Goal: Information Seeking & Learning: Learn about a topic

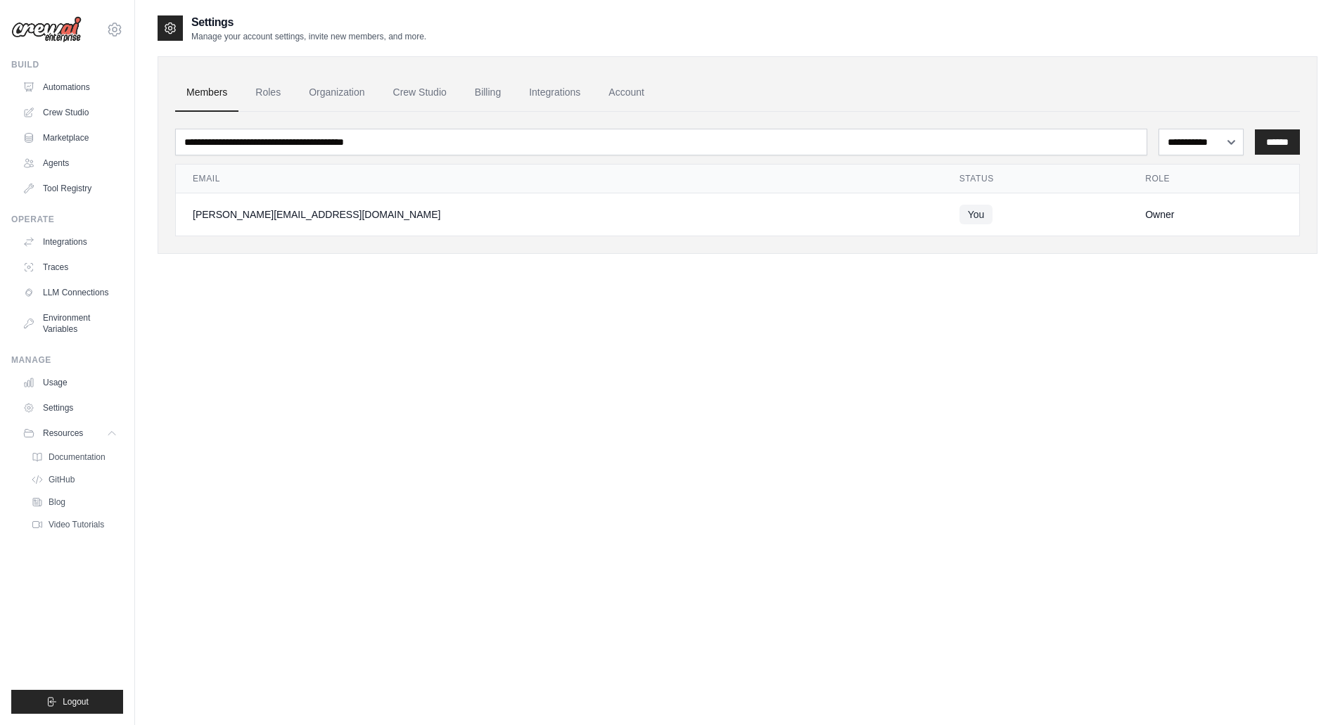
click at [63, 153] on link "Agents" at bounding box center [70, 163] width 106 height 23
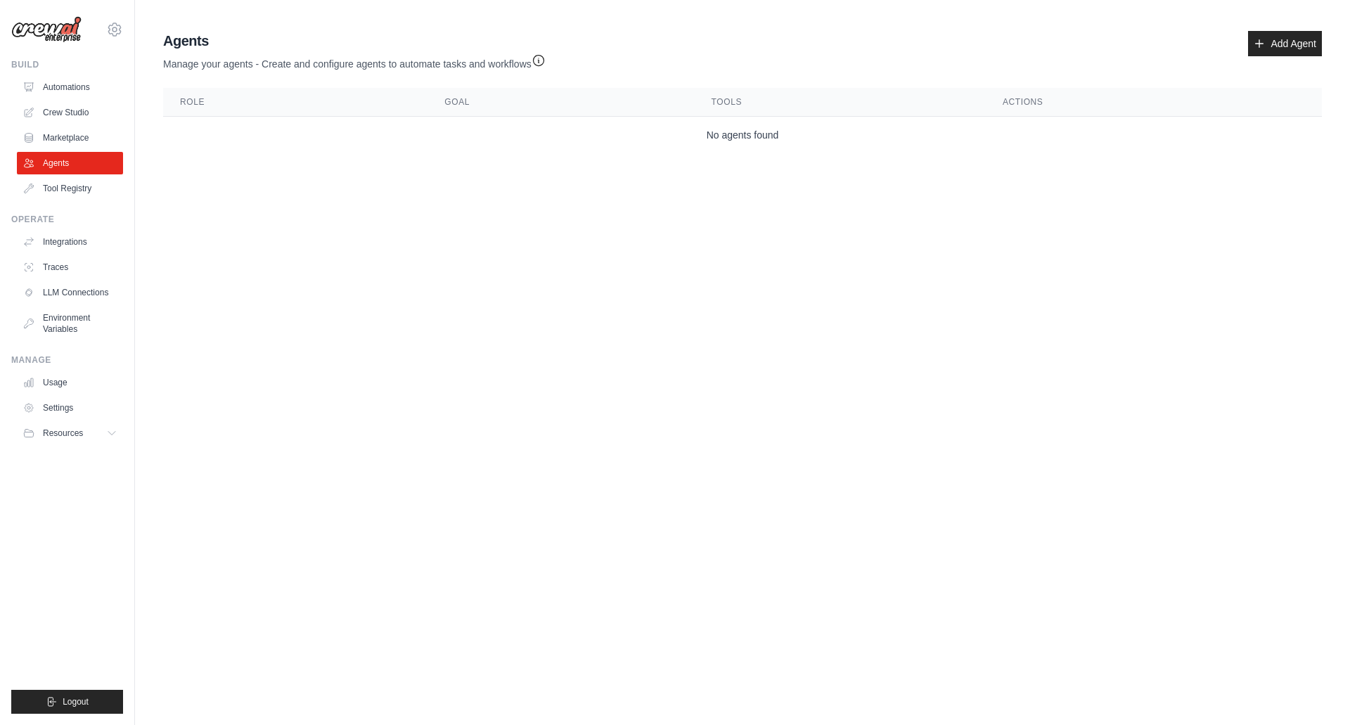
click at [75, 136] on link "Marketplace" at bounding box center [70, 138] width 106 height 23
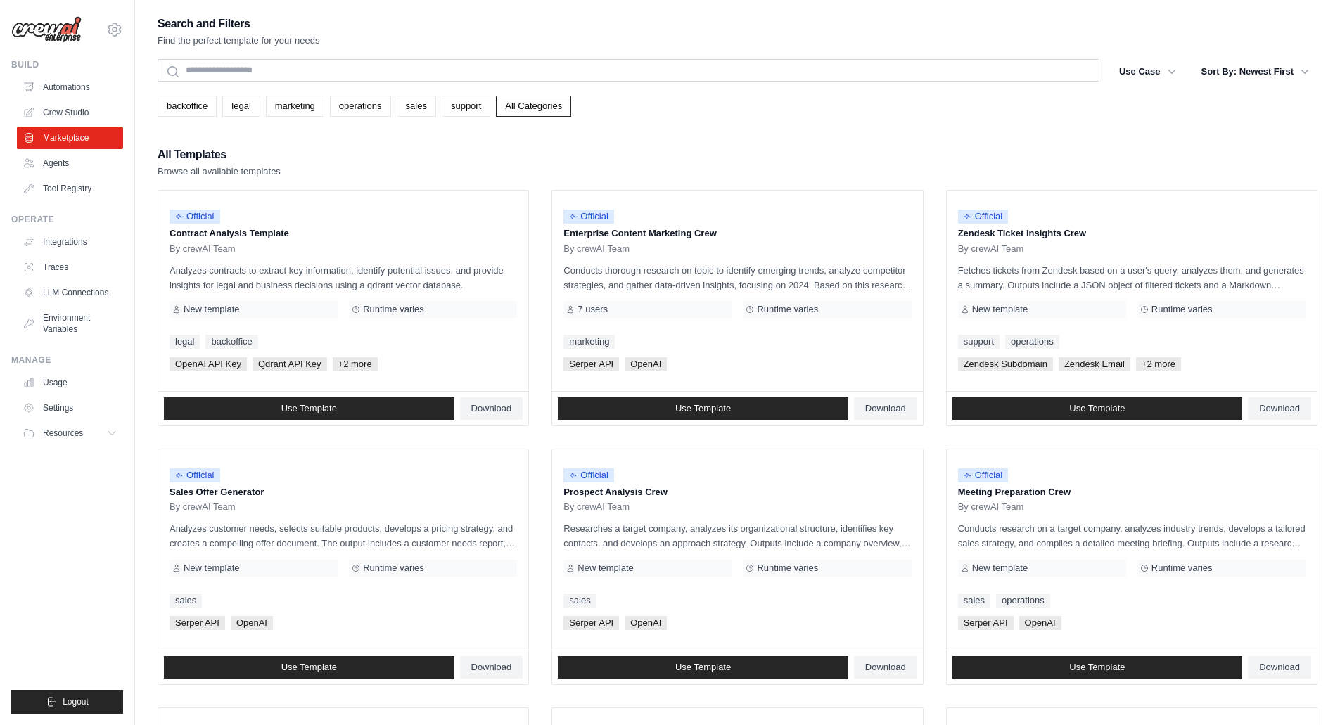
click at [539, 106] on link "All Categories" at bounding box center [533, 106] width 75 height 21
click at [188, 101] on link "backoffice" at bounding box center [187, 106] width 59 height 21
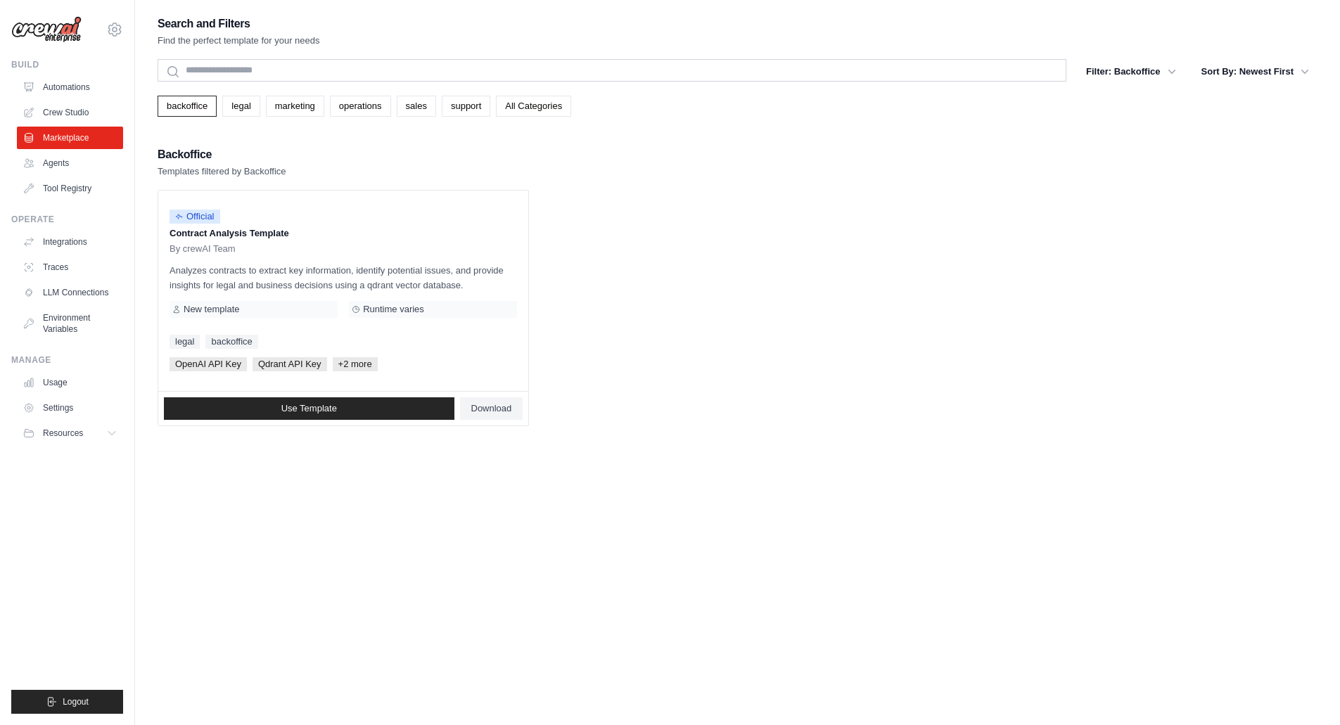
drag, startPoint x: 162, startPoint y: 236, endPoint x: 312, endPoint y: 256, distance: 151.8
click at [315, 236] on div "Official Contract Analysis Template By crewAI Team Analyzes contracts to extrac…" at bounding box center [343, 291] width 370 height 200
drag, startPoint x: 248, startPoint y: 276, endPoint x: 234, endPoint y: 281, distance: 14.2
click at [234, 281] on p "Analyzes contracts to extract key information, identify potential issues, and p…" at bounding box center [343, 278] width 347 height 30
click at [229, 101] on link "legal" at bounding box center [240, 106] width 37 height 21
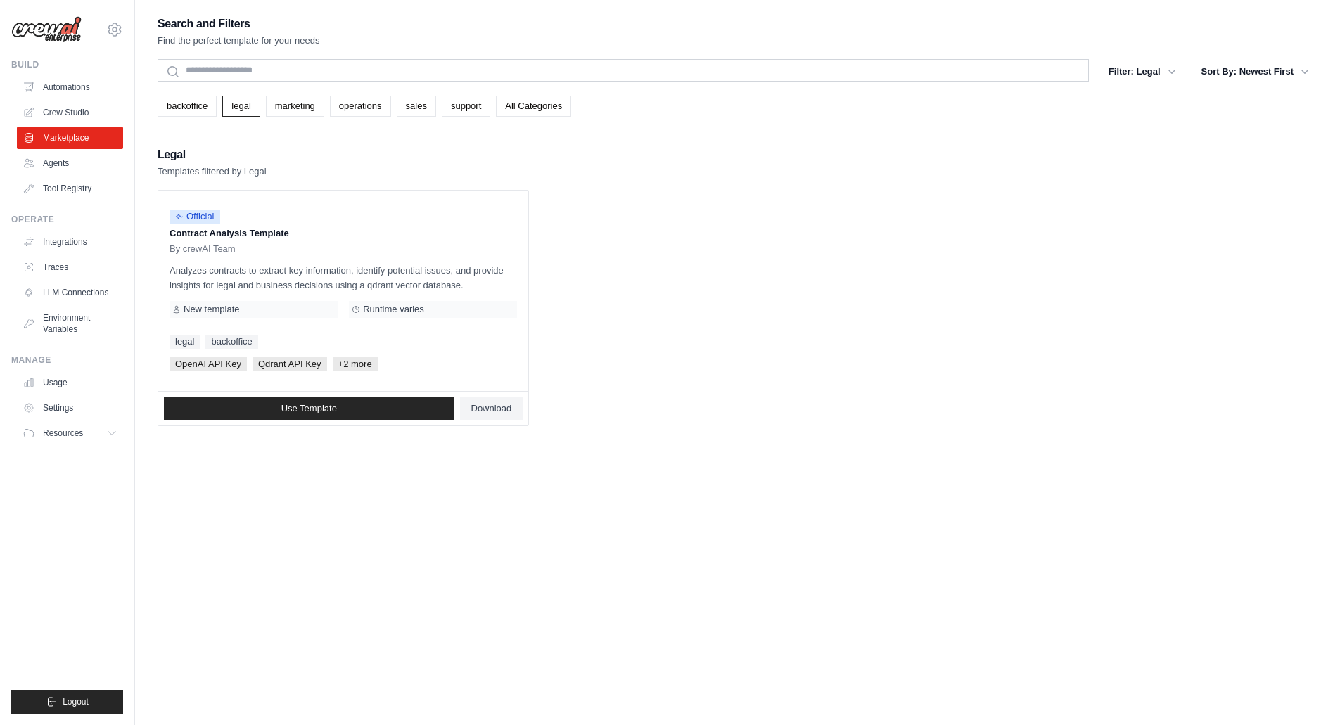
click at [193, 98] on link "backoffice" at bounding box center [187, 106] width 59 height 21
click at [231, 101] on link "legal" at bounding box center [240, 106] width 37 height 21
click at [273, 103] on link "marketing" at bounding box center [295, 106] width 58 height 21
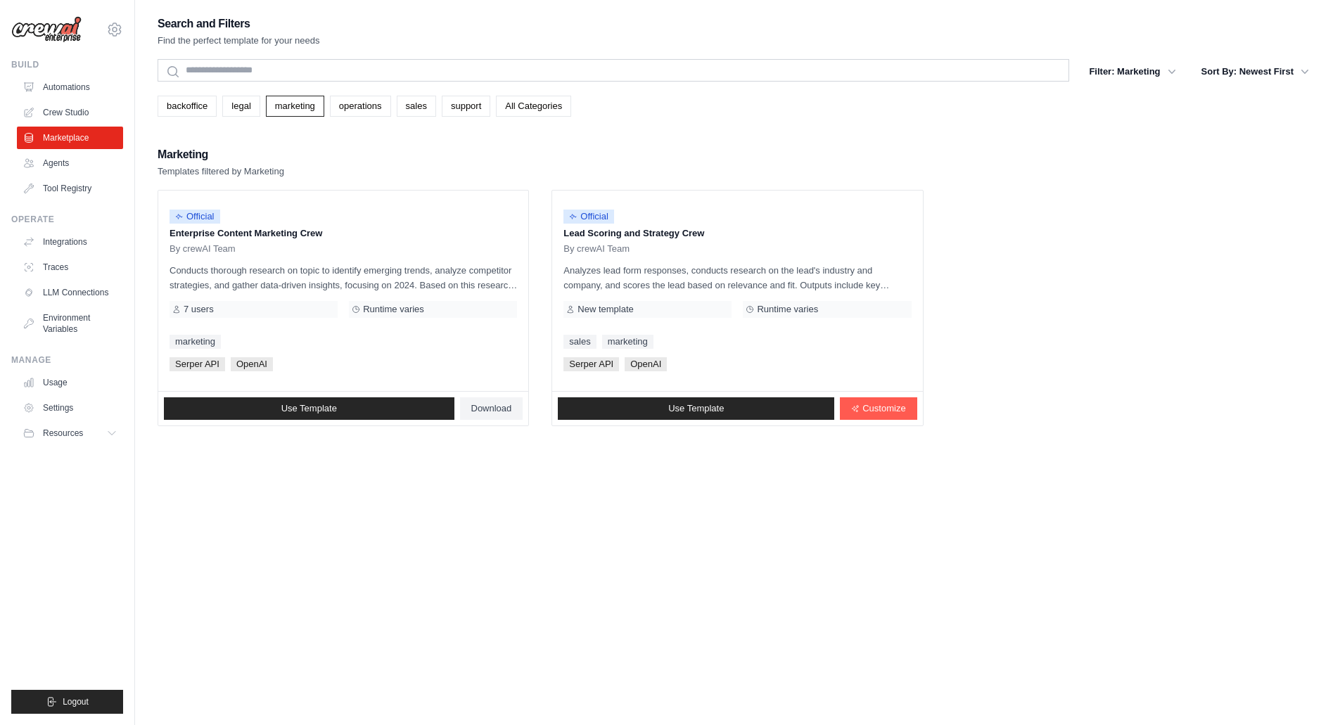
drag, startPoint x: 150, startPoint y: 238, endPoint x: 248, endPoint y: 293, distance: 112.4
click at [248, 293] on div "Search and Filters Find the perfect template for your needs Search Filter: Mark…" at bounding box center [737, 376] width 1205 height 725
click at [377, 268] on p "Conducts thorough research on topic to identify emerging trends, analyze compet…" at bounding box center [343, 278] width 347 height 30
click at [466, 286] on p "Conducts thorough research on topic to identify emerging trends, analyze compet…" at bounding box center [343, 278] width 347 height 30
drag, startPoint x: 419, startPoint y: 283, endPoint x: 490, endPoint y: 285, distance: 71.0
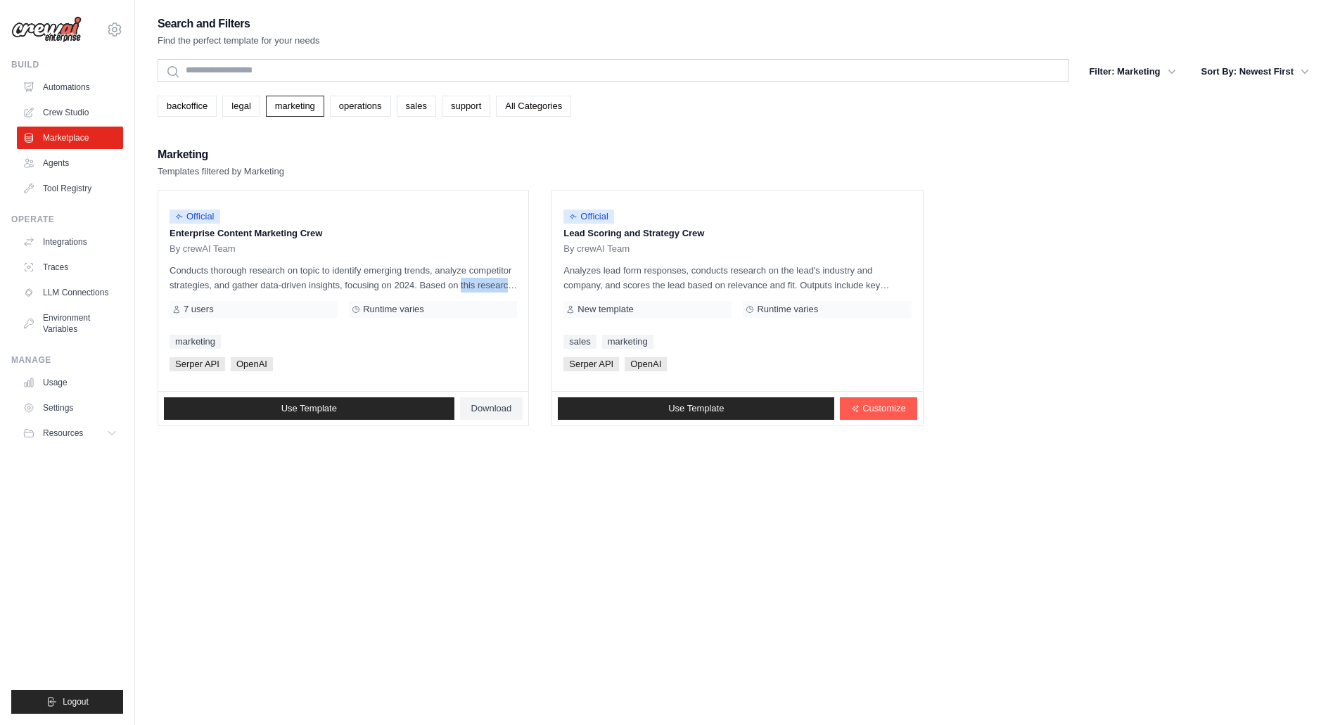
click at [490, 285] on p "Conducts thorough research on topic to identify emerging trends, analyze compet…" at bounding box center [343, 278] width 347 height 30
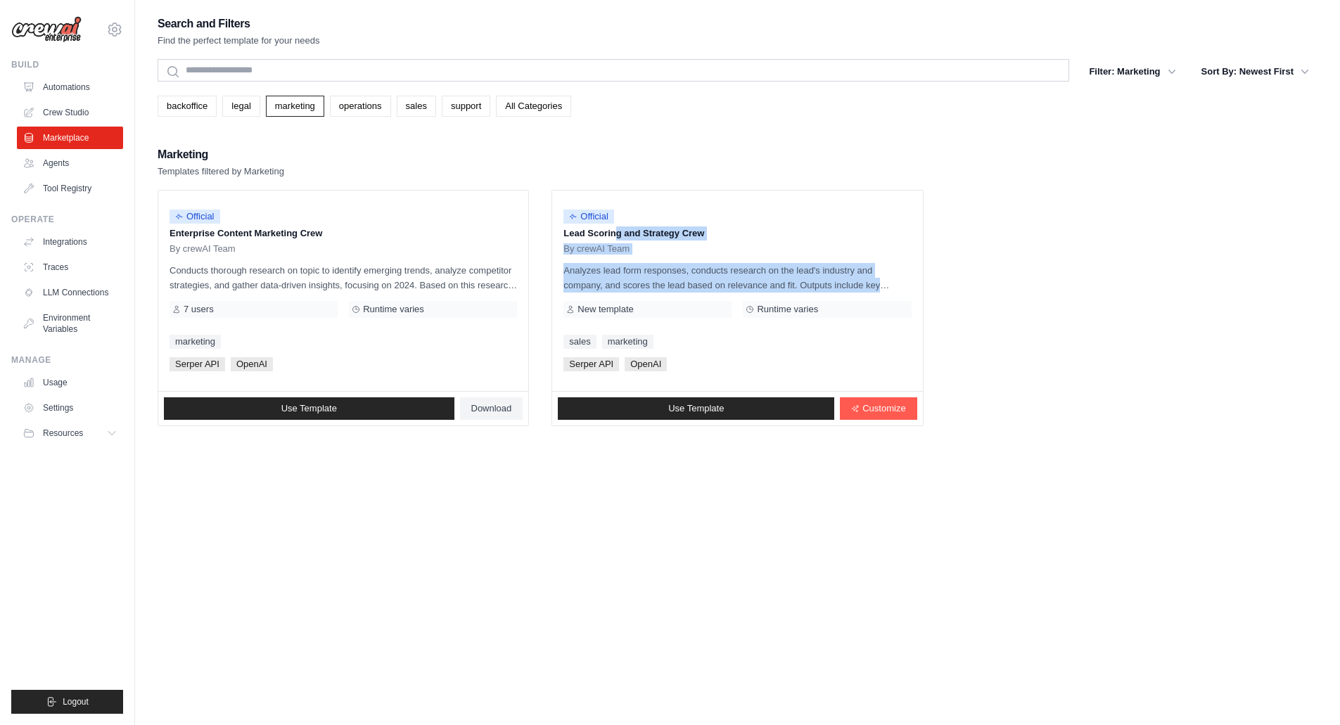
drag, startPoint x: 568, startPoint y: 229, endPoint x: 862, endPoint y: 287, distance: 300.3
click at [887, 288] on div "Official Lead Scoring and Strategy Crew By crewAI Team Analyzes lead form respo…" at bounding box center [737, 291] width 370 height 200
click at [351, 109] on link "operations" at bounding box center [360, 106] width 61 height 21
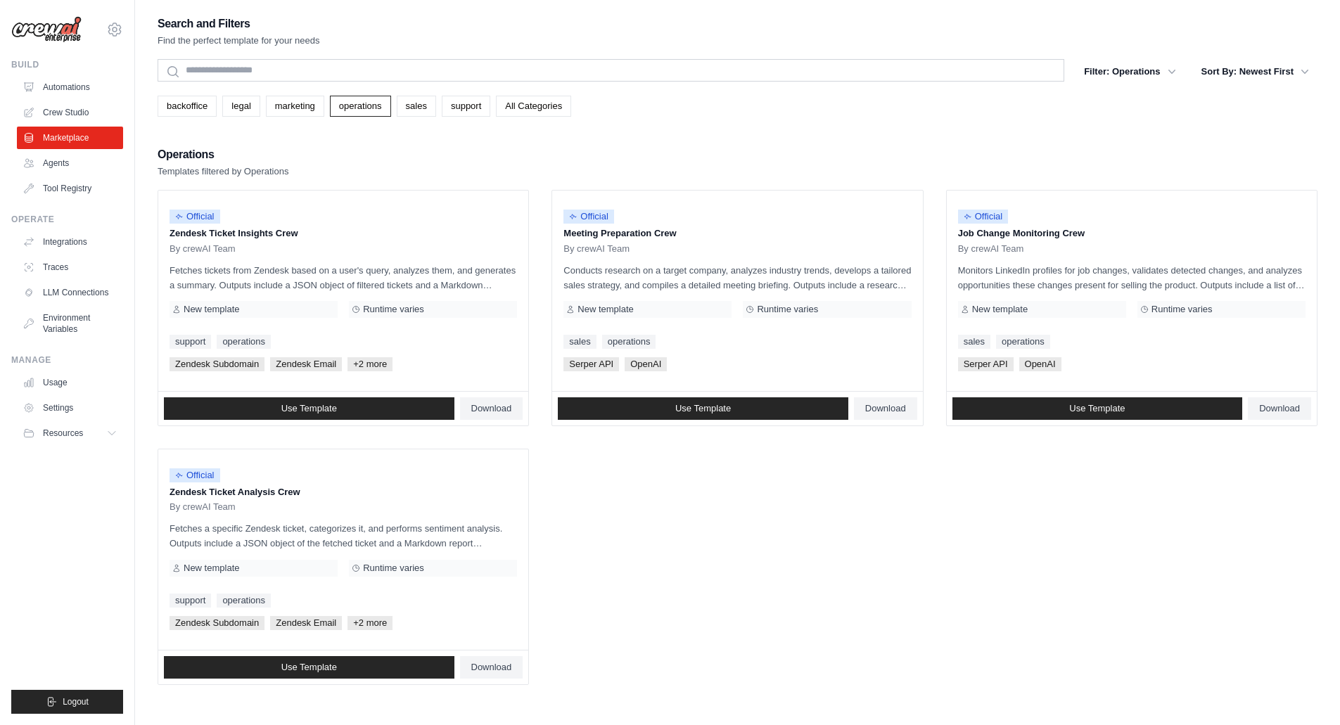
drag, startPoint x: 224, startPoint y: 237, endPoint x: 359, endPoint y: 241, distance: 135.1
click at [282, 238] on p "Zendesk Ticket Insights Crew" at bounding box center [343, 233] width 347 height 14
drag, startPoint x: 550, startPoint y: 224, endPoint x: 660, endPoint y: 255, distance: 114.5
click at [691, 240] on ul "Official Zendesk Ticket Insights Crew By crewAI Team Fetches tickets from [GEOG…" at bounding box center [738, 437] width 1160 height 495
drag, startPoint x: 567, startPoint y: 267, endPoint x: 1037, endPoint y: 237, distance: 471.5
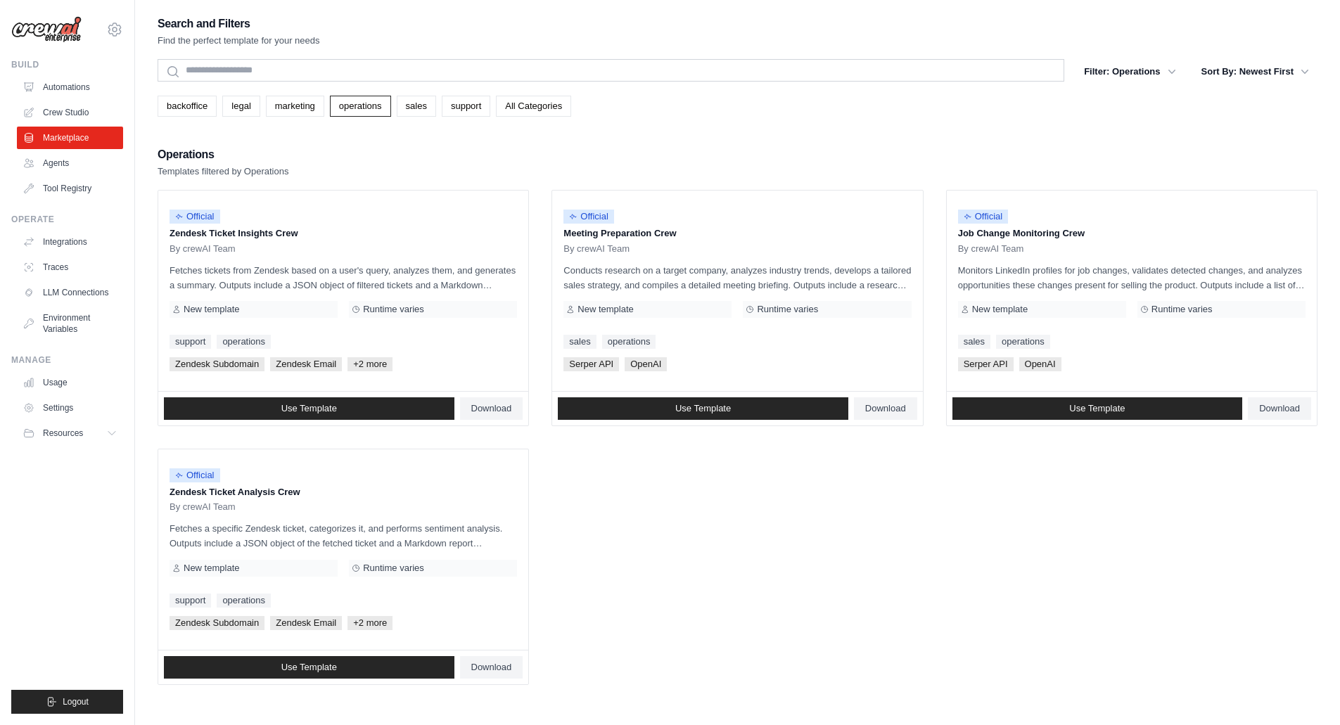
click at [1054, 234] on ul "Official Zendesk Ticket Insights Crew By crewAI Team Fetches tickets from [GEOG…" at bounding box center [738, 437] width 1160 height 495
drag, startPoint x: 964, startPoint y: 273, endPoint x: 1002, endPoint y: 280, distance: 38.6
click at [1010, 279] on p "Monitors LinkedIn profiles for job changes, validates detected changes, and ana…" at bounding box center [1131, 278] width 347 height 30
drag, startPoint x: 1063, startPoint y: 288, endPoint x: 1229, endPoint y: 288, distance: 165.3
click at [1229, 288] on p "Monitors LinkedIn profiles for job changes, validates detected changes, and ana…" at bounding box center [1131, 278] width 347 height 30
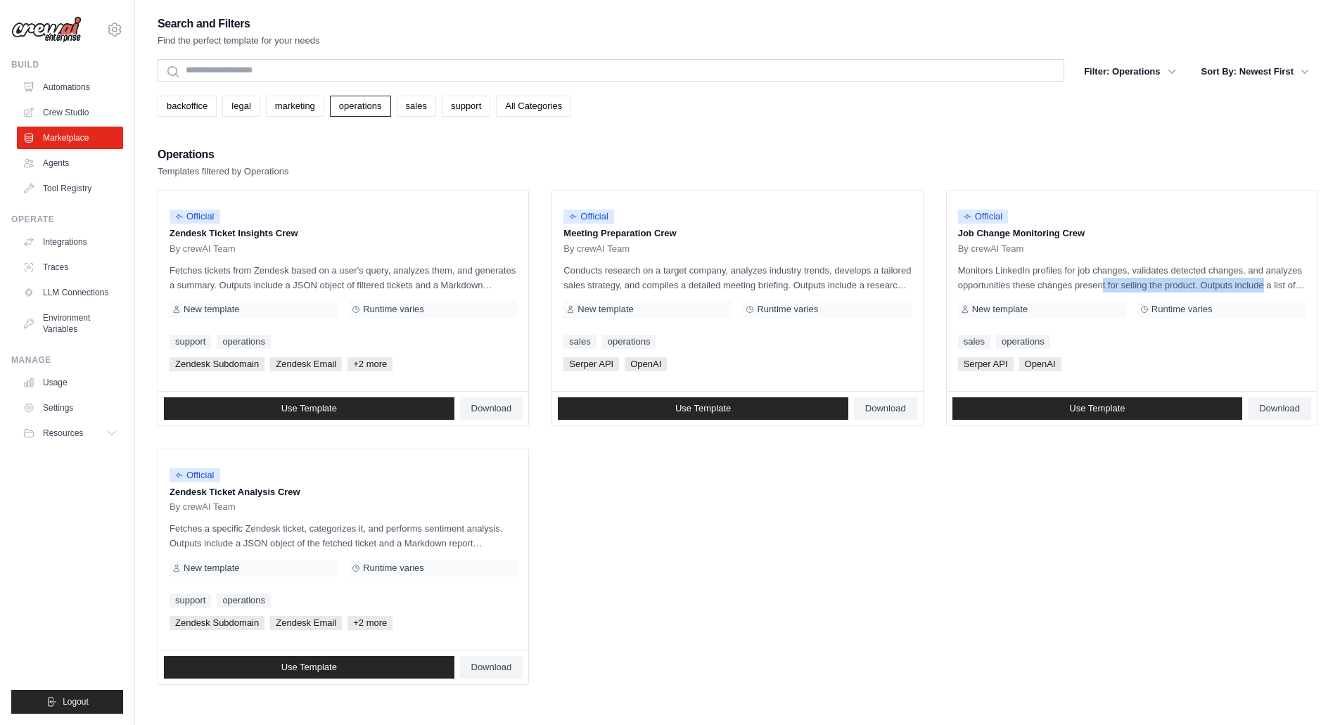
click at [425, 110] on link "sales" at bounding box center [416, 106] width 39 height 21
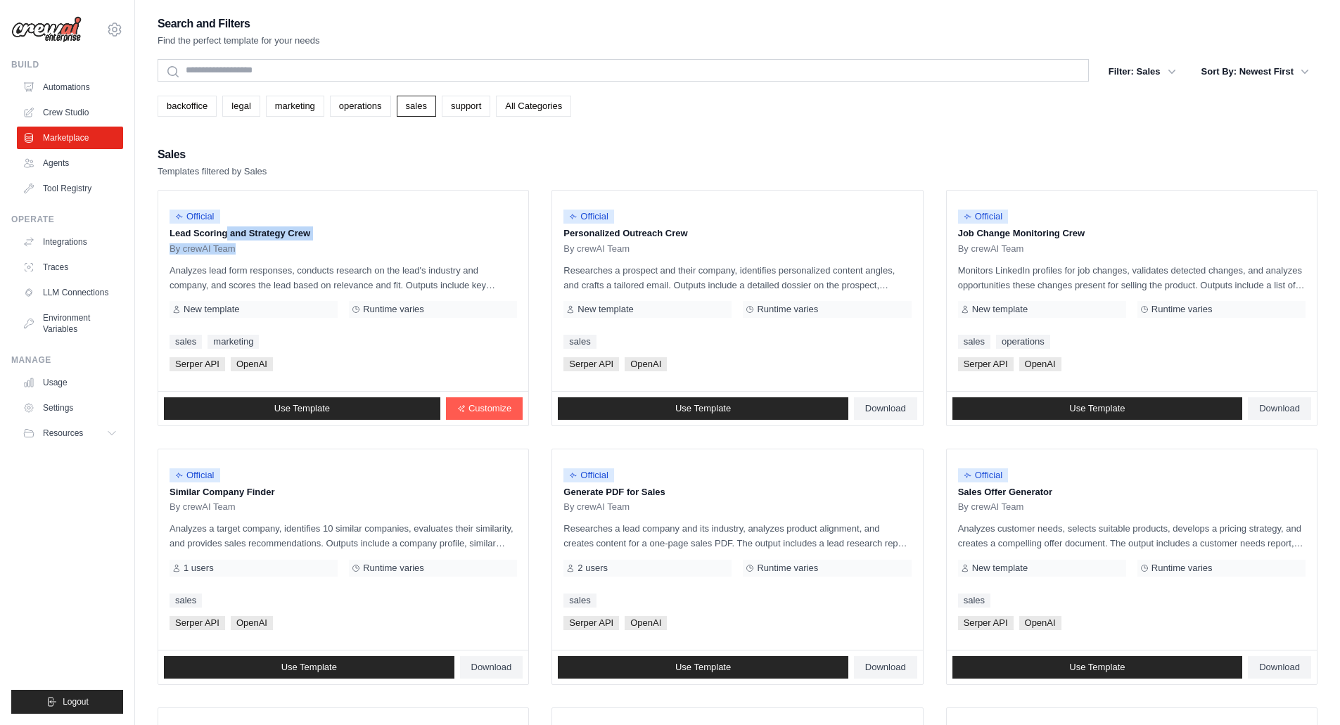
drag, startPoint x: 174, startPoint y: 235, endPoint x: 371, endPoint y: 243, distance: 197.1
click at [371, 243] on div "Official Lead Scoring and Strategy Crew By crewAI Team" at bounding box center [343, 228] width 347 height 53
drag, startPoint x: 568, startPoint y: 234, endPoint x: 684, endPoint y: 236, distance: 115.4
click at [684, 236] on p "Personalized Outreach Crew" at bounding box center [736, 233] width 347 height 14
drag, startPoint x: 563, startPoint y: 268, endPoint x: 885, endPoint y: 293, distance: 323.1
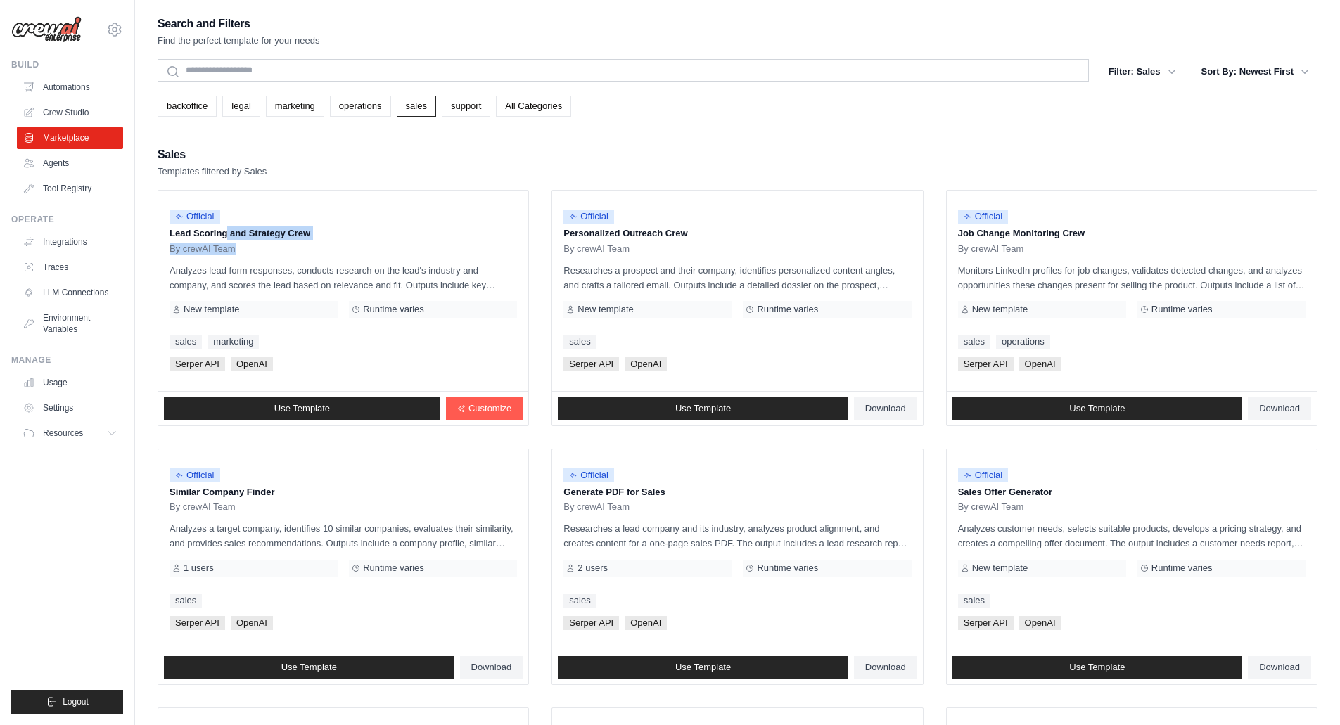
click at [885, 293] on div "Official Personalized Outreach Crew By crewAI Team Researches a prospect and th…" at bounding box center [737, 291] width 370 height 200
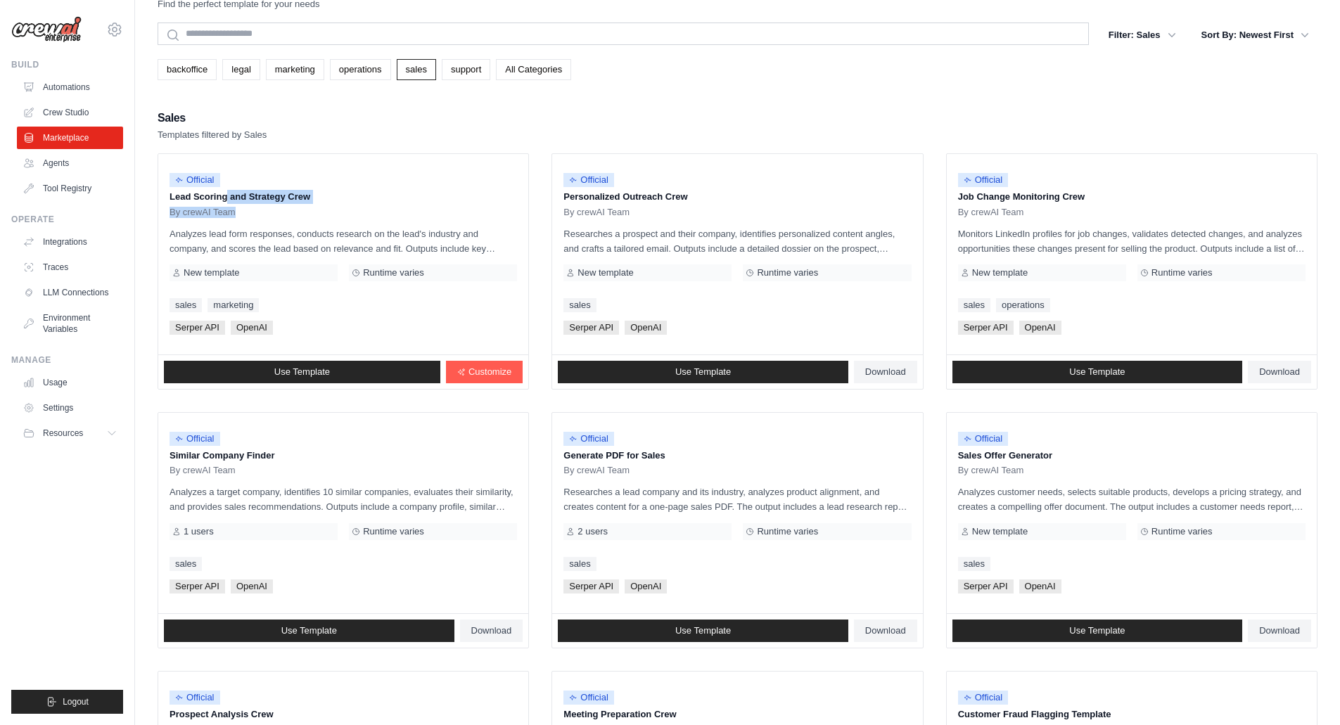
scroll to position [70, 0]
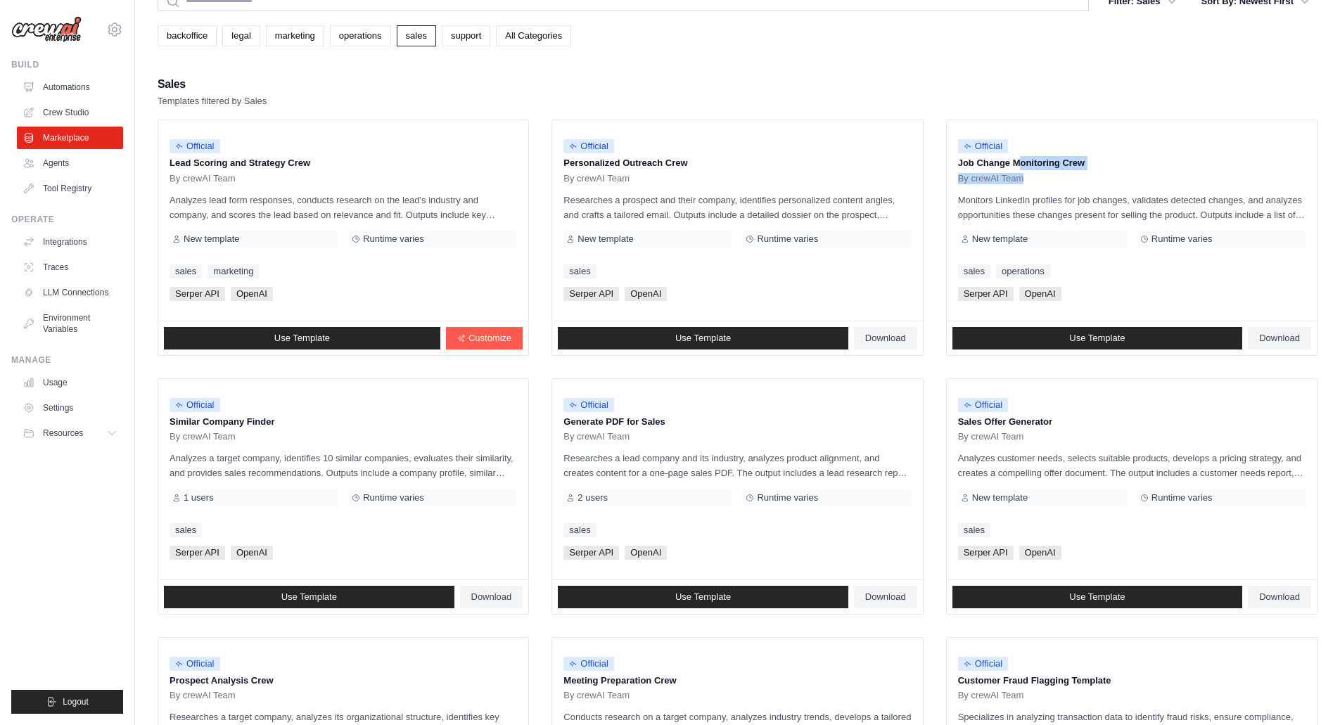
drag, startPoint x: 965, startPoint y: 166, endPoint x: 1088, endPoint y: 176, distance: 123.5
click at [1096, 175] on div "Official Job Change Monitoring Crew By crewAI Team" at bounding box center [1131, 158] width 347 height 53
drag, startPoint x: 563, startPoint y: 427, endPoint x: 581, endPoint y: 431, distance: 18.8
click at [641, 424] on div "Official Generate PDF for Sales By crewAI Team Researches a lead company and it…" at bounding box center [737, 479] width 370 height 200
drag, startPoint x: 169, startPoint y: 417, endPoint x: 323, endPoint y: 421, distance: 154.1
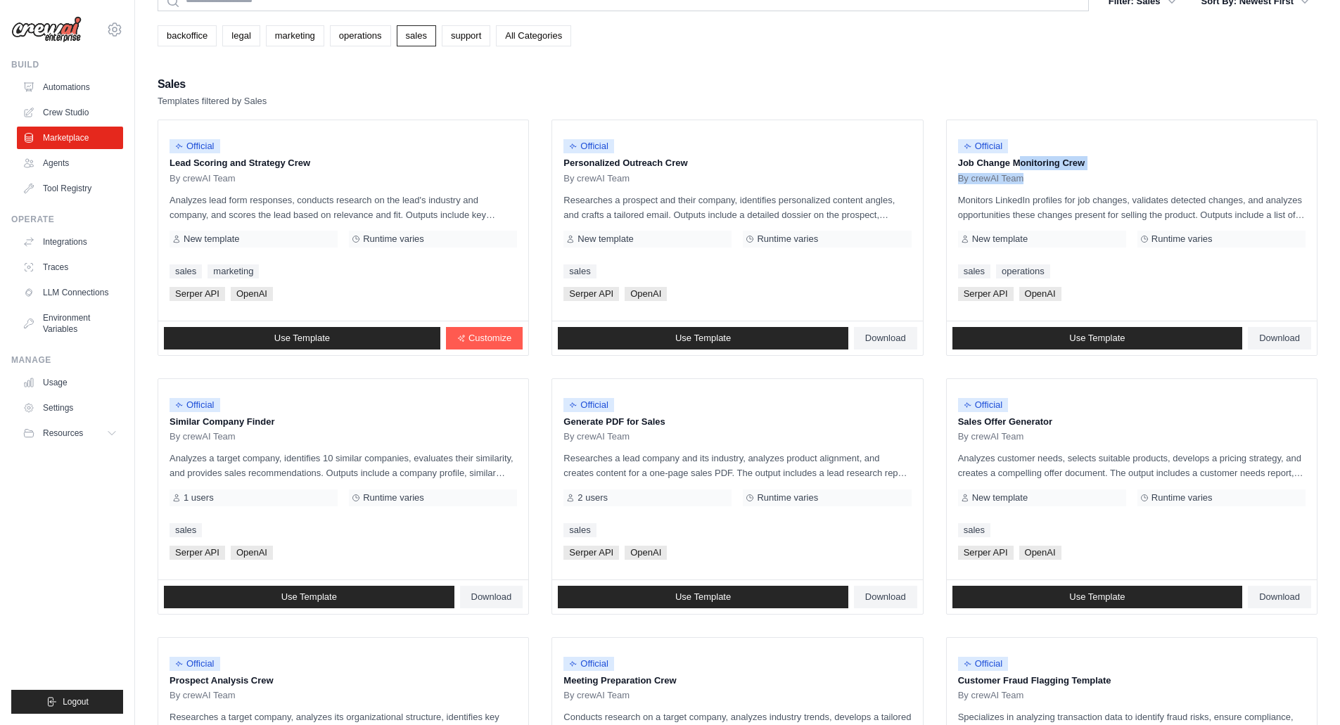
click at [323, 421] on p "Similar Company Finder" at bounding box center [343, 422] width 347 height 14
drag, startPoint x: 958, startPoint y: 422, endPoint x: 1056, endPoint y: 432, distance: 99.0
click at [1057, 432] on div "Official Sales Offer Generator By crewAI Team" at bounding box center [1131, 416] width 347 height 53
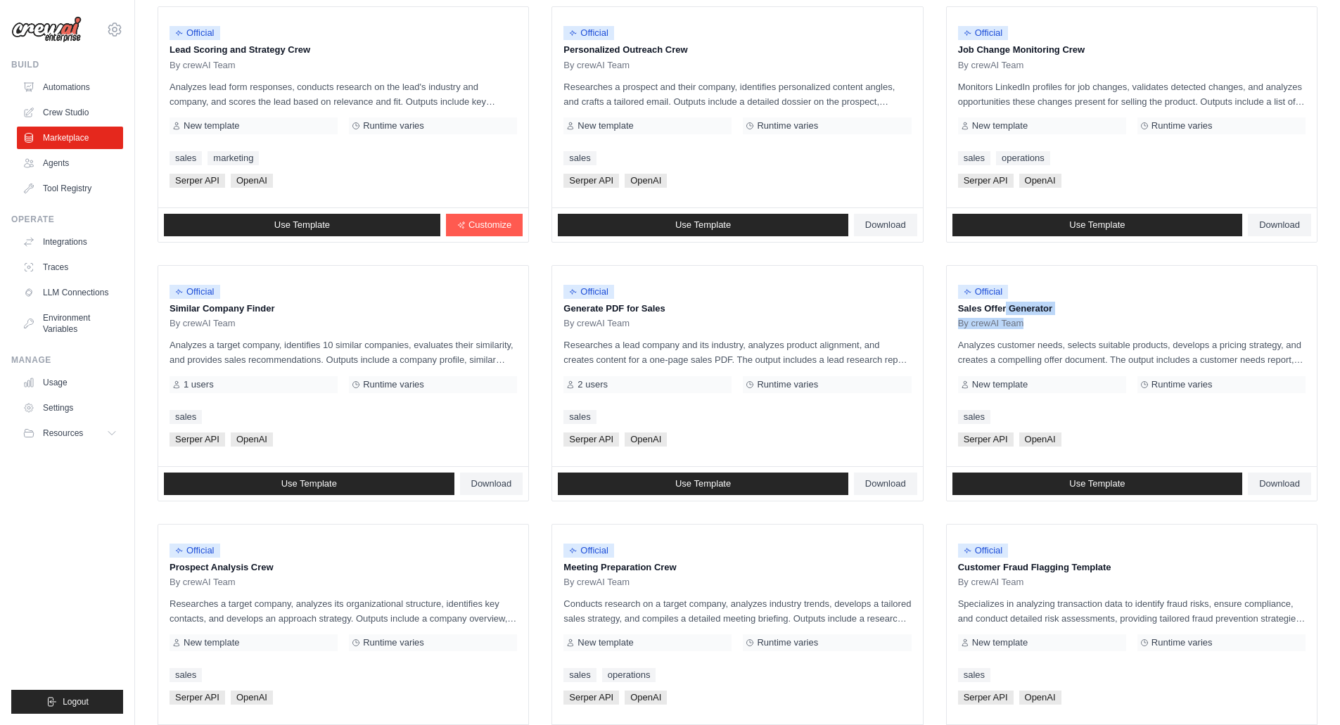
scroll to position [281, 0]
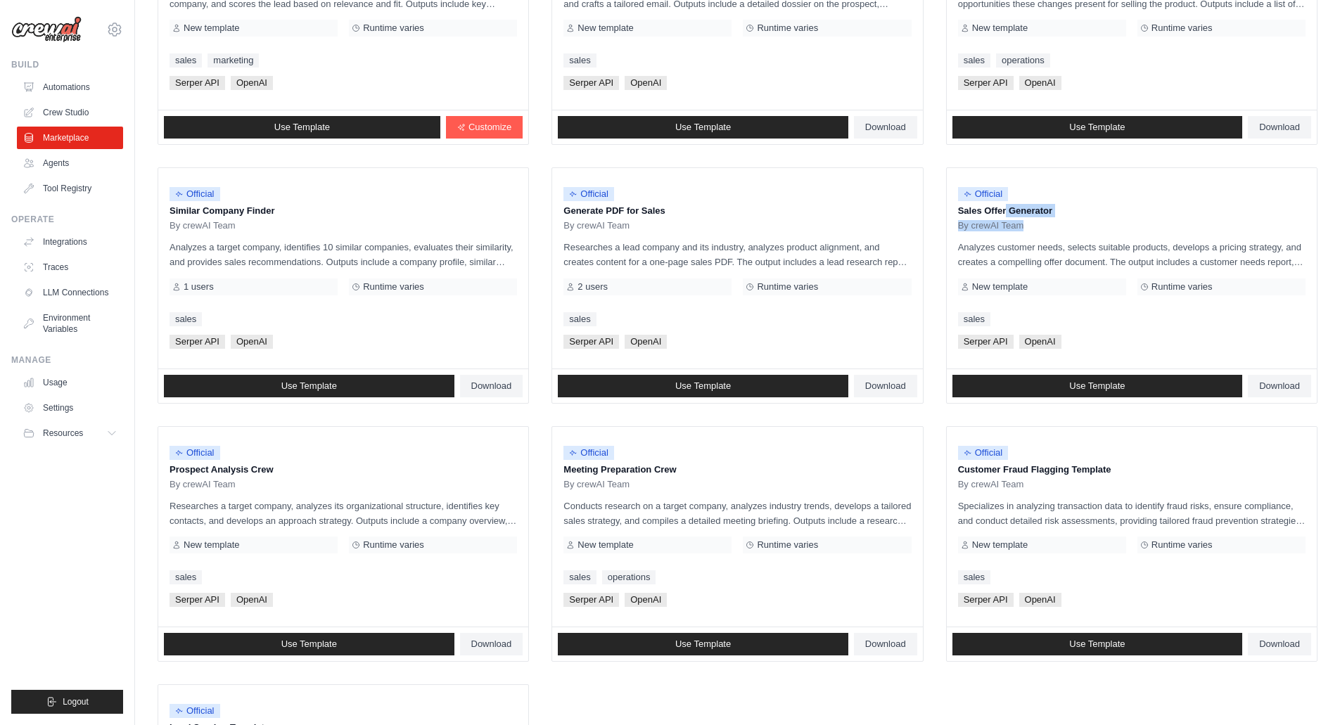
drag, startPoint x: 999, startPoint y: 475, endPoint x: 1089, endPoint y: 469, distance: 89.5
click at [1103, 468] on p "Customer Fraud Flagging Template" at bounding box center [1131, 470] width 347 height 14
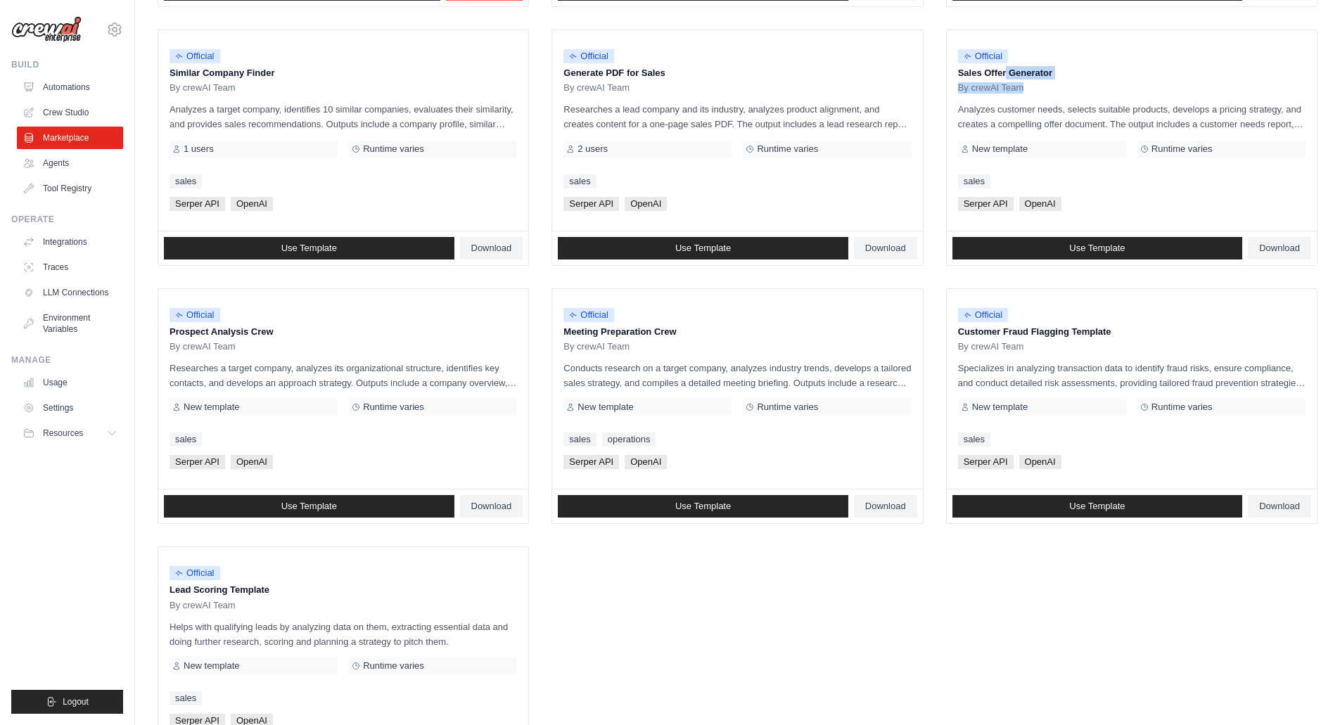
scroll to position [422, 0]
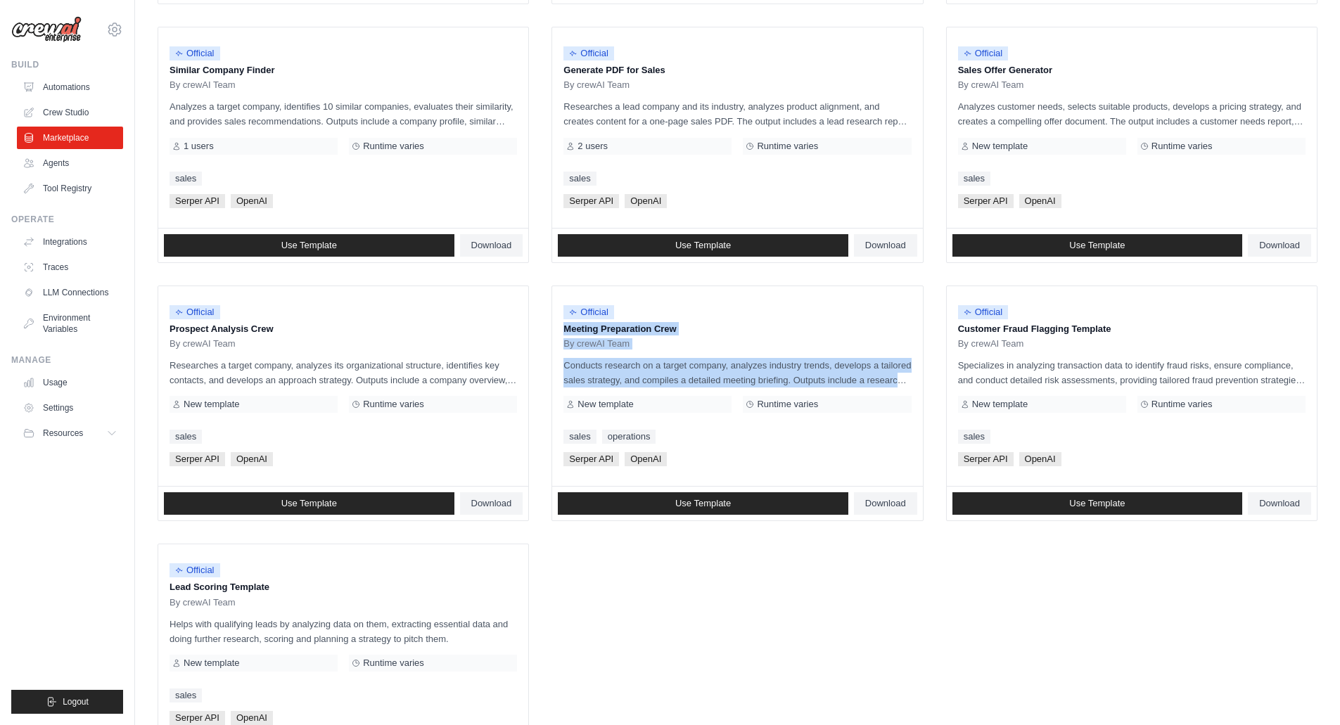
drag, startPoint x: 602, startPoint y: 321, endPoint x: 870, endPoint y: 377, distance: 273.8
click at [870, 377] on div "Official Meeting Preparation Crew By crewAI Team Conducts research on a target …" at bounding box center [737, 386] width 370 height 200
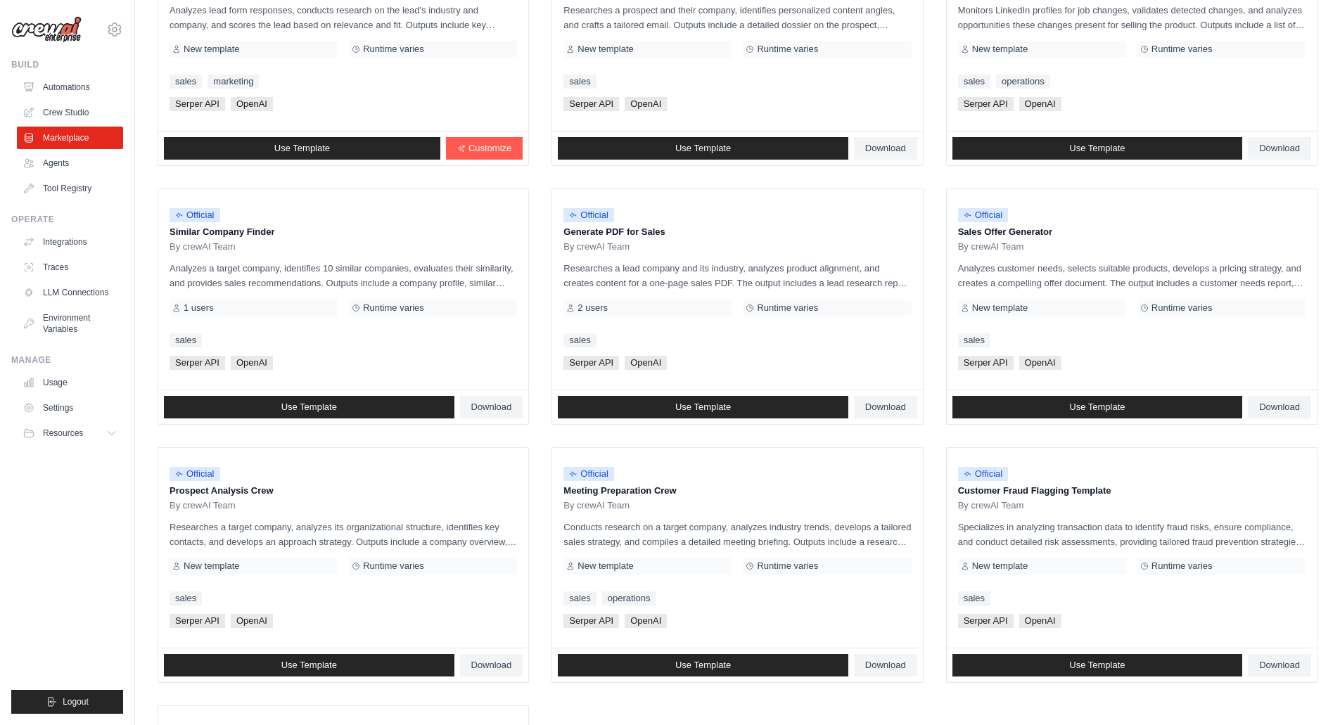
scroll to position [0, 0]
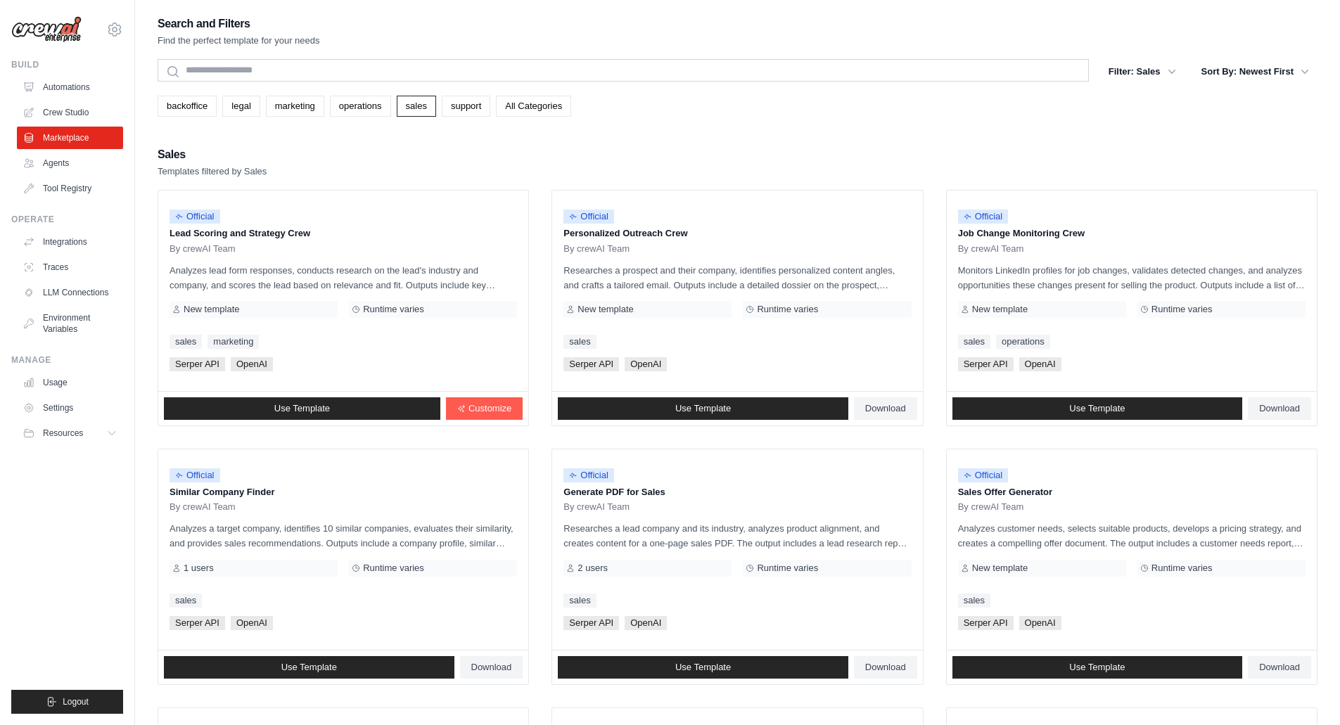
drag, startPoint x: 501, startPoint y: 437, endPoint x: 464, endPoint y: 275, distance: 166.0
click at [461, 113] on link "support" at bounding box center [466, 106] width 49 height 21
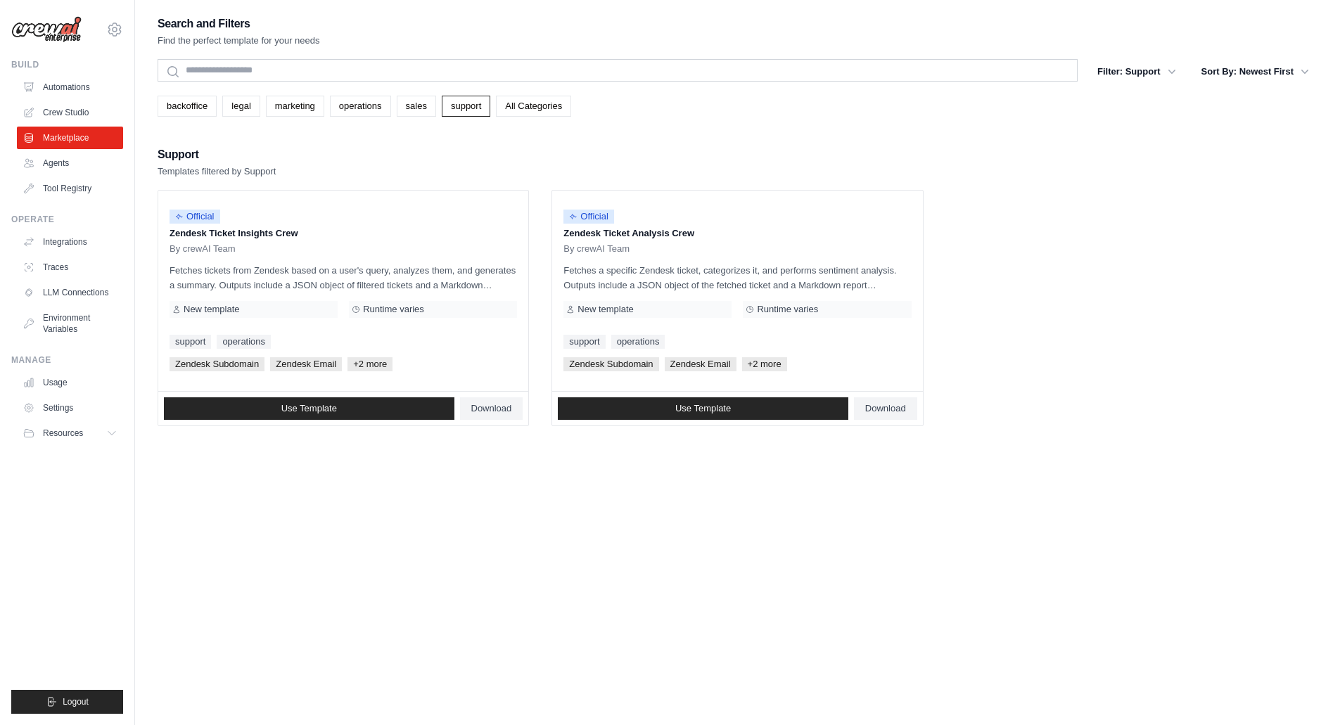
click at [538, 120] on div "Search and Filters Find the perfect template for your needs Search Filter: Supp…" at bounding box center [738, 220] width 1160 height 412
click at [537, 110] on link "All Categories" at bounding box center [533, 106] width 75 height 21
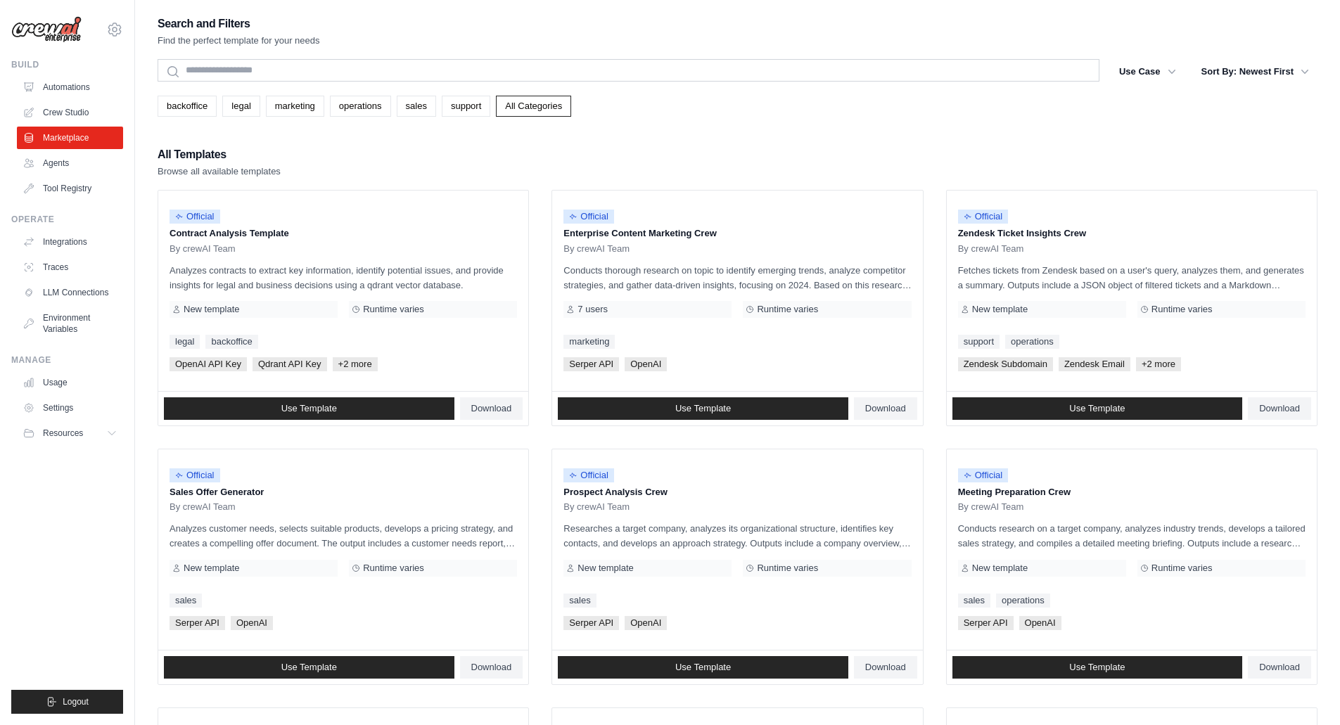
click at [409, 111] on link "sales" at bounding box center [416, 106] width 39 height 21
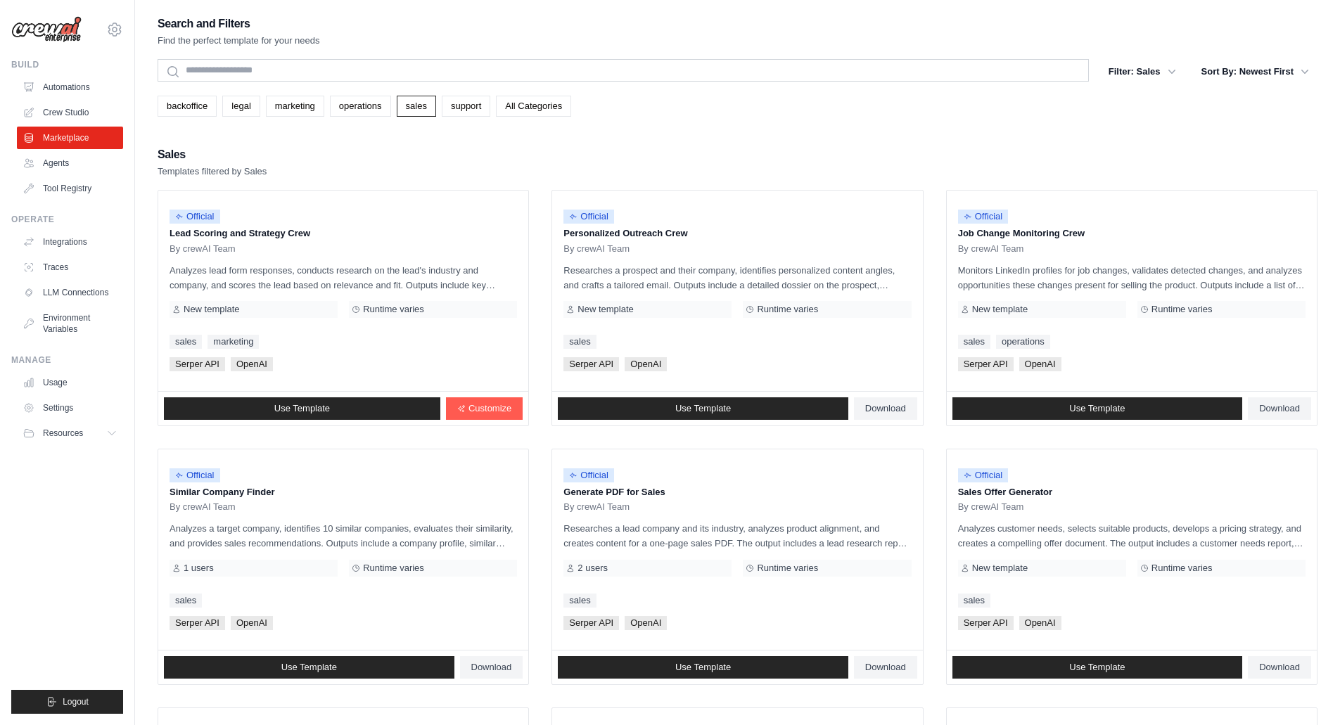
click at [78, 167] on link "Agents" at bounding box center [70, 163] width 106 height 23
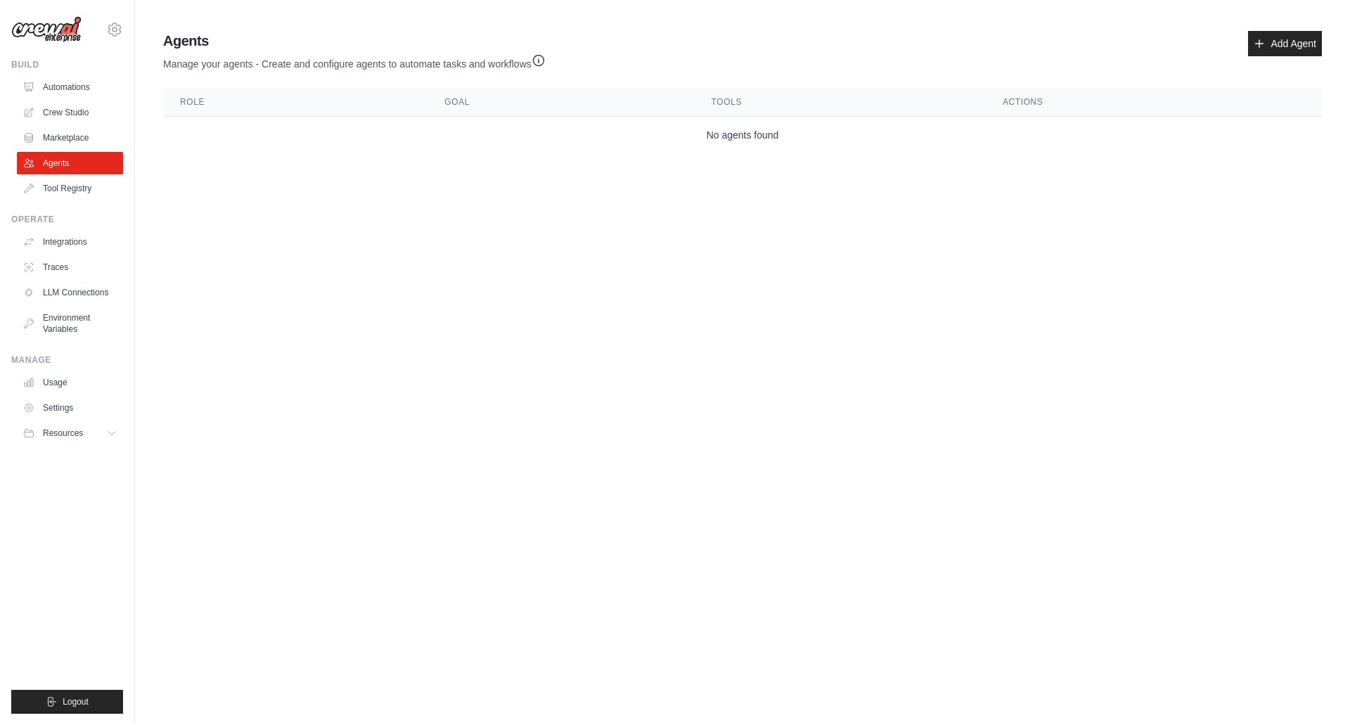
click at [60, 192] on link "Tool Registry" at bounding box center [70, 188] width 106 height 23
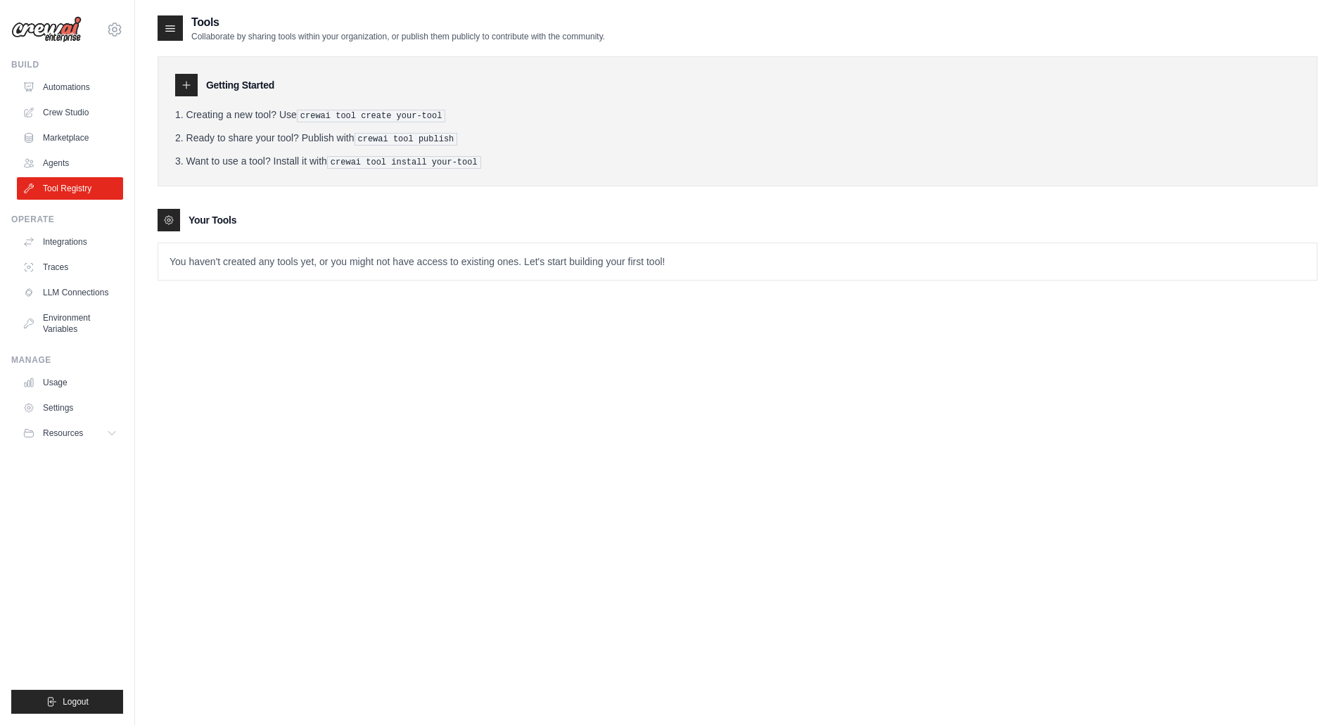
click at [65, 269] on link "Traces" at bounding box center [70, 267] width 106 height 23
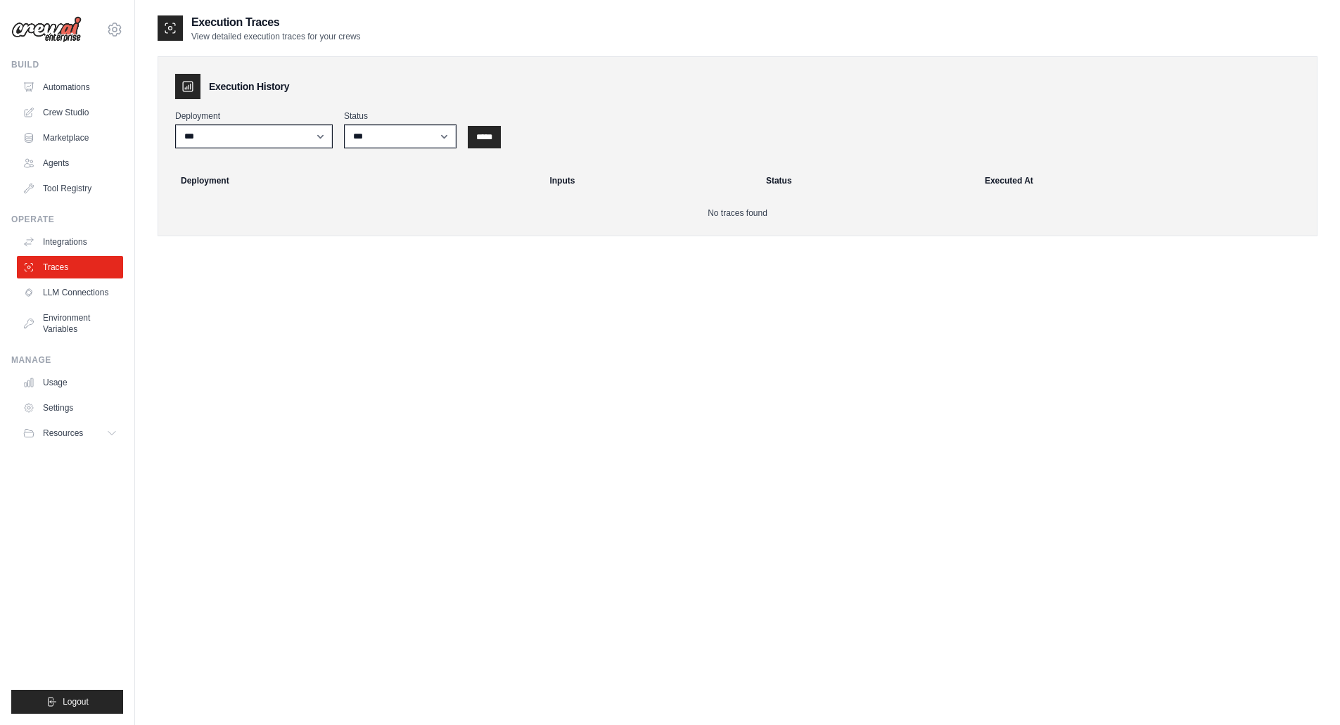
click at [65, 248] on link "Integrations" at bounding box center [70, 242] width 106 height 23
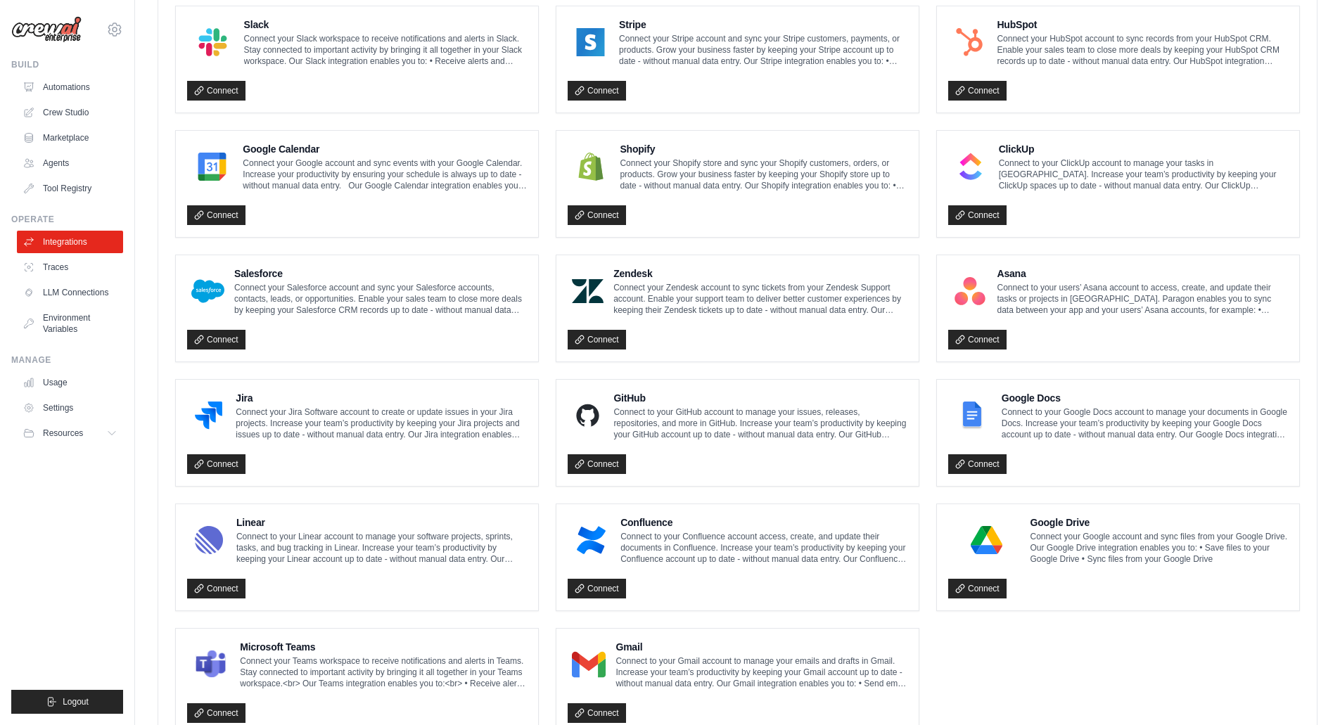
scroll to position [563, 0]
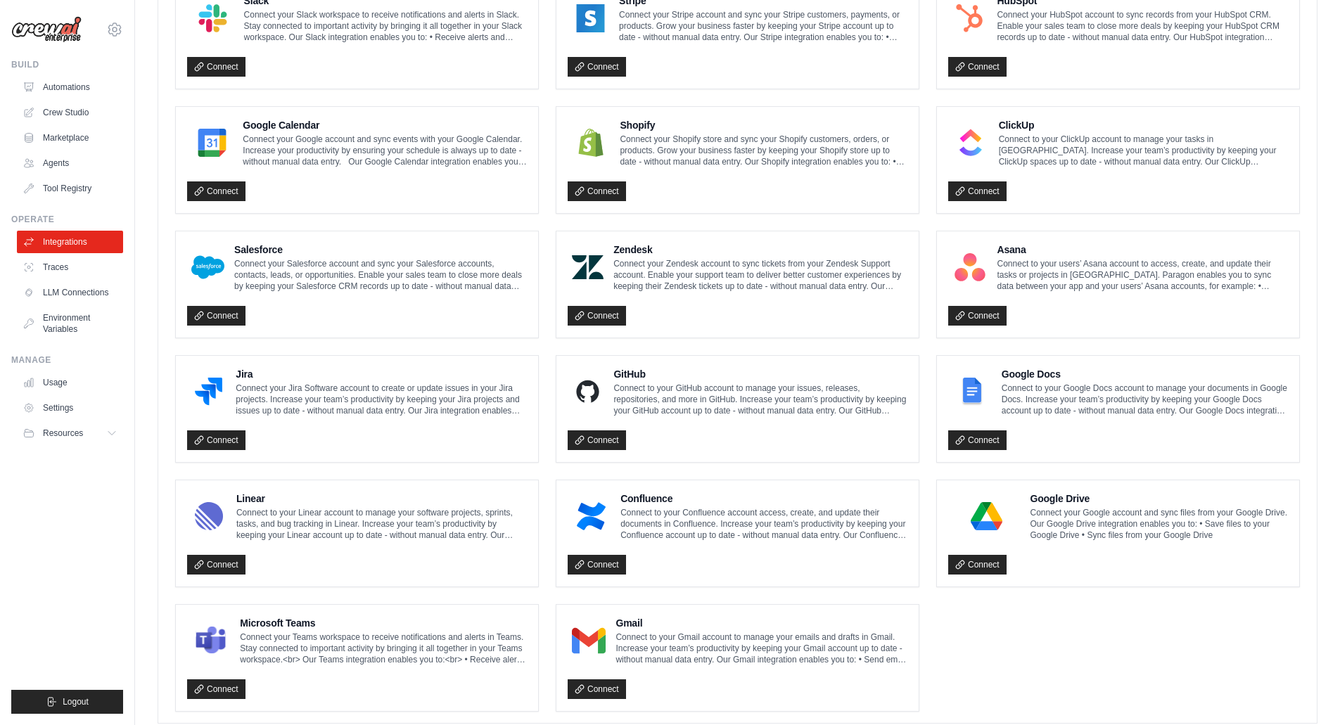
click at [75, 262] on link "Traces" at bounding box center [70, 267] width 106 height 23
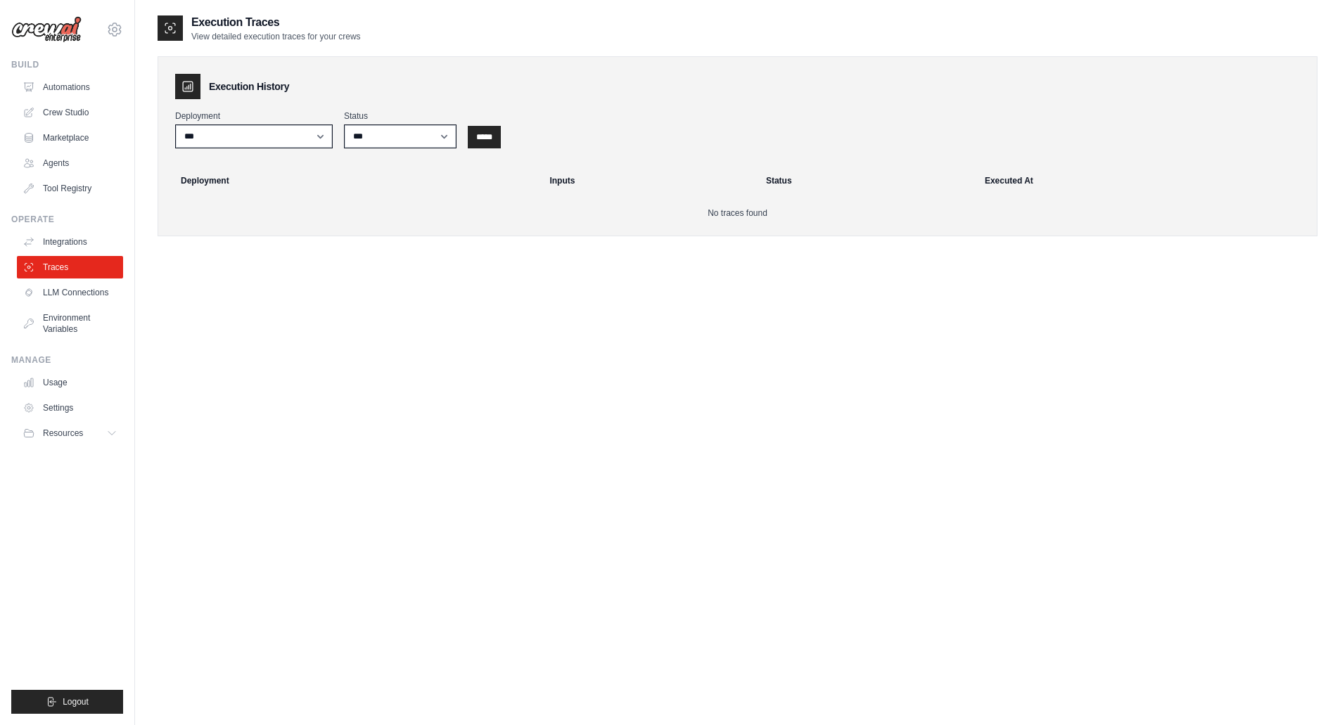
click at [80, 292] on link "LLM Connections" at bounding box center [70, 292] width 106 height 23
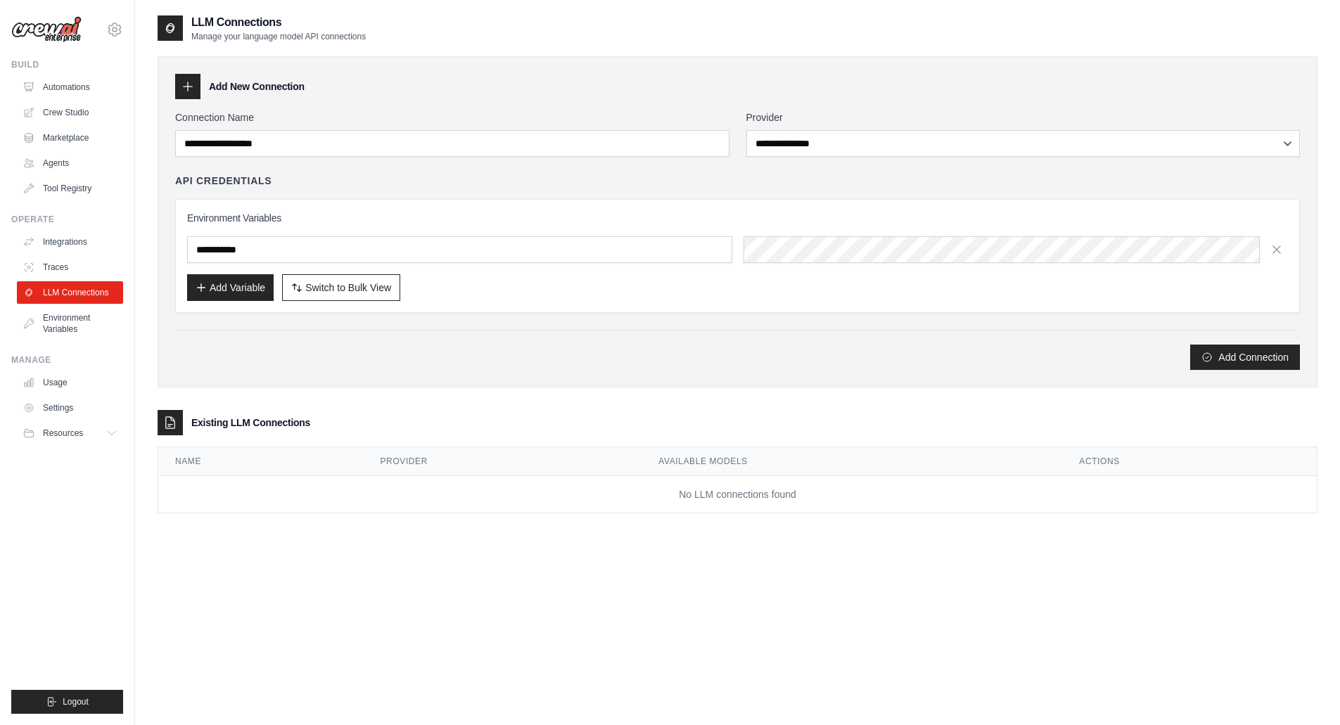
click at [63, 326] on link "Environment Variables" at bounding box center [70, 324] width 106 height 34
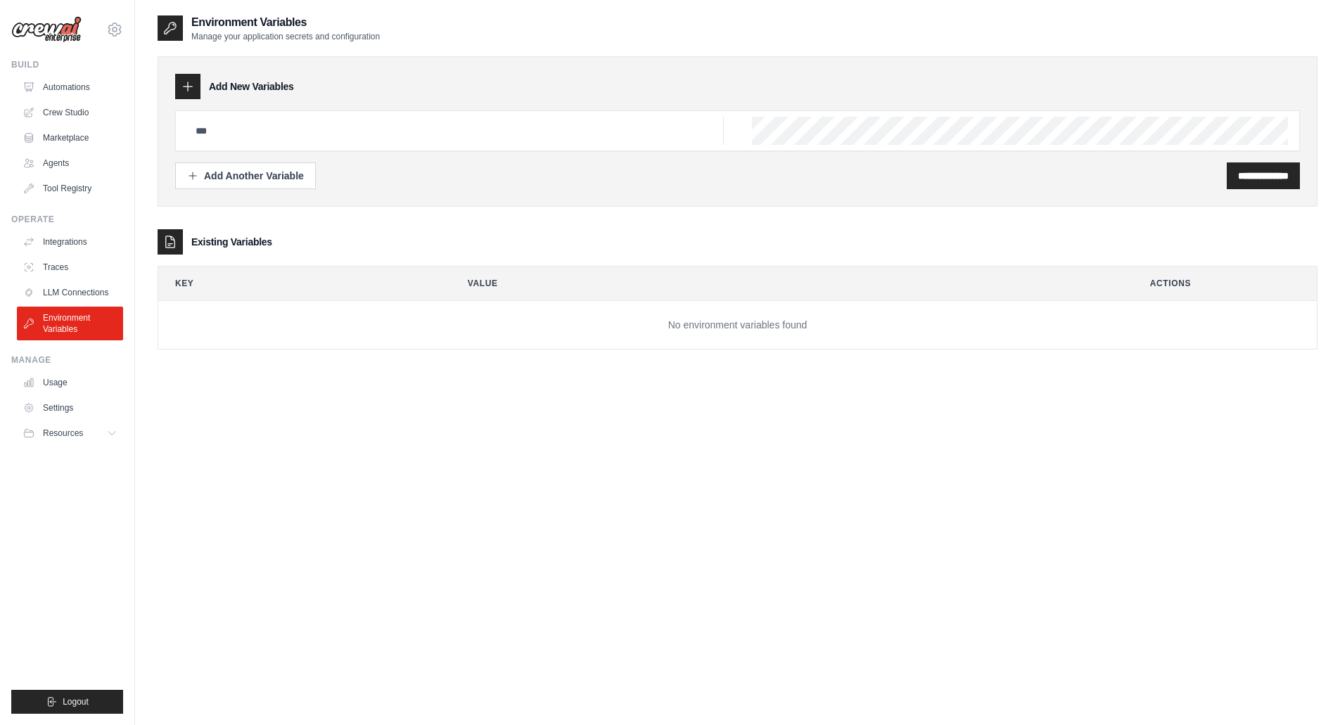
click at [54, 380] on link "Usage" at bounding box center [70, 382] width 106 height 23
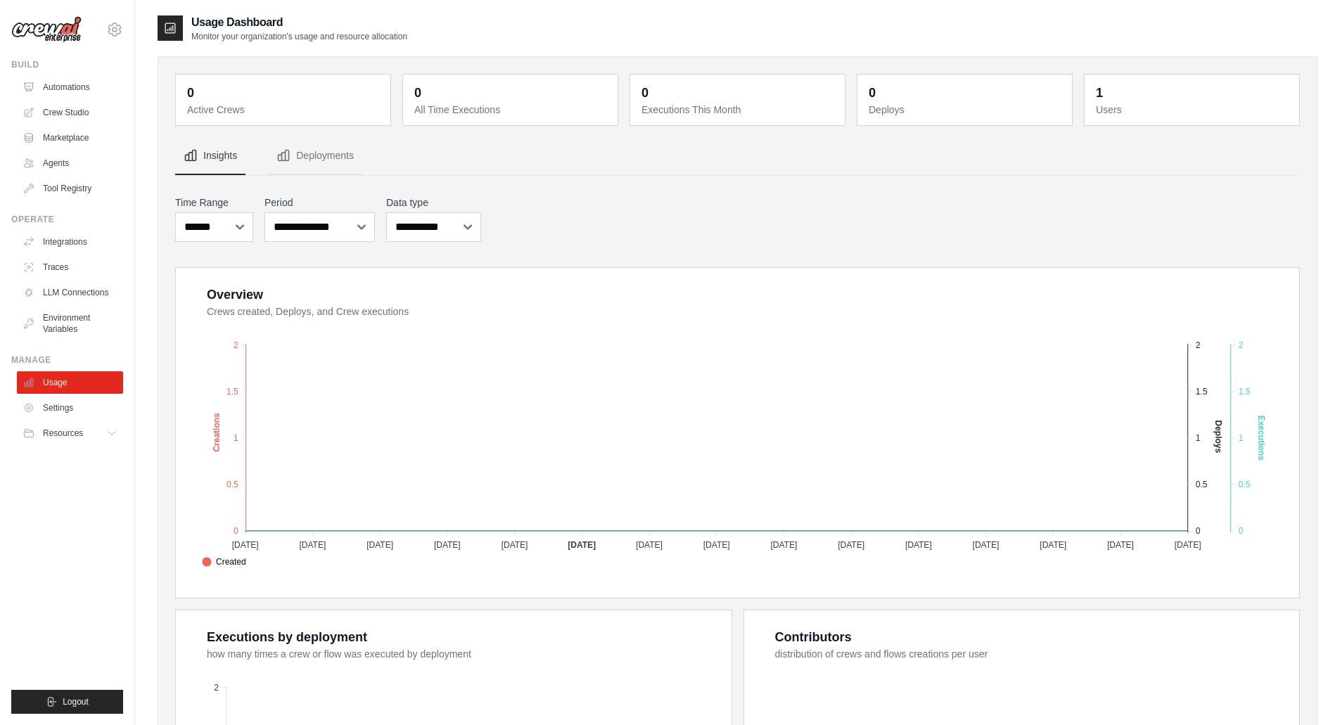
click at [56, 402] on link "Settings" at bounding box center [70, 408] width 106 height 23
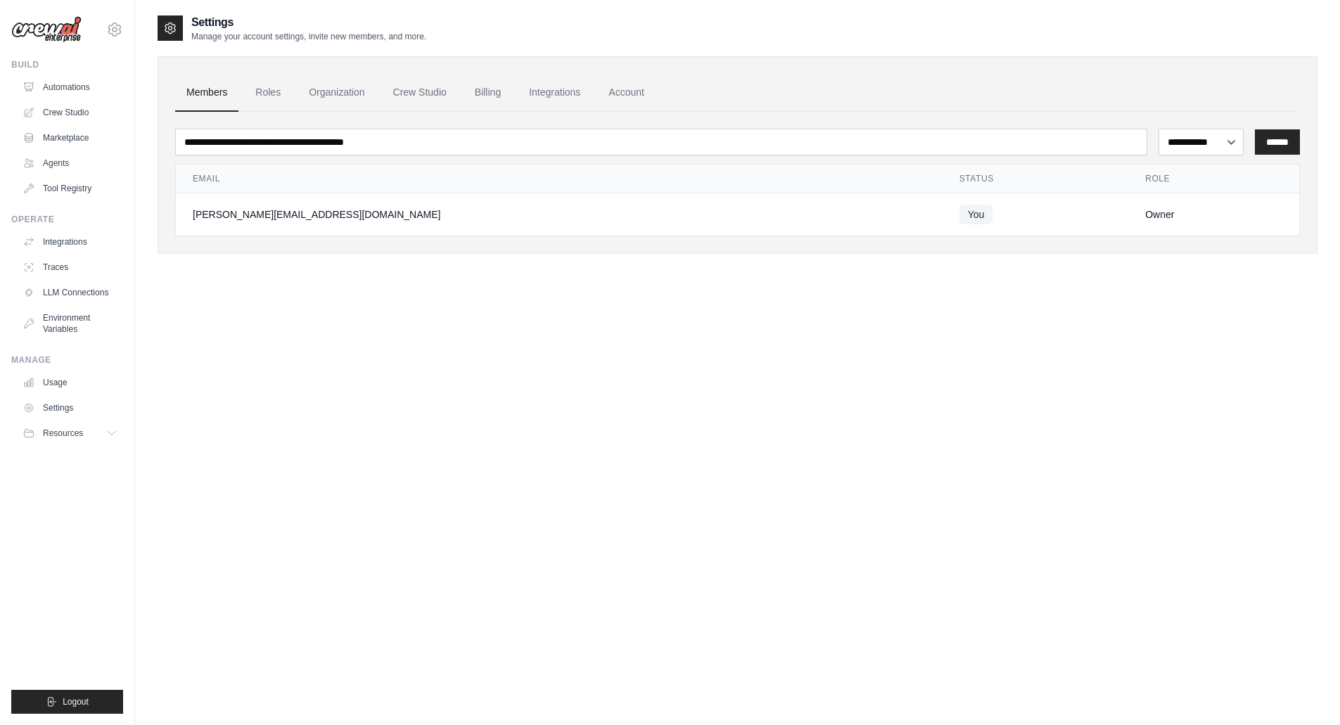
click at [57, 429] on span "Resources" at bounding box center [63, 433] width 40 height 11
click at [74, 456] on span "Documentation" at bounding box center [77, 457] width 57 height 11
